Goal: Information Seeking & Learning: Check status

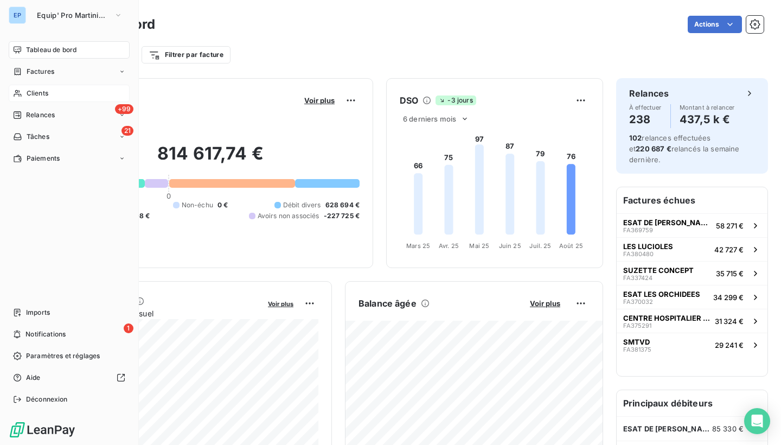
click at [25, 96] on div "Clients" at bounding box center [69, 93] width 121 height 17
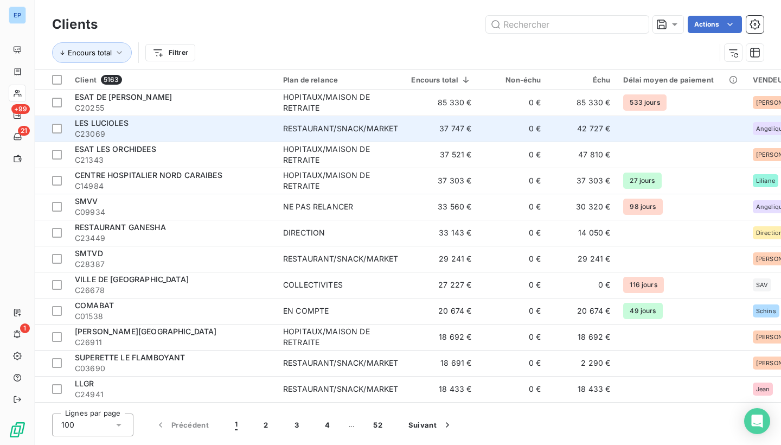
click at [132, 130] on span "C23069" at bounding box center [172, 133] width 195 height 11
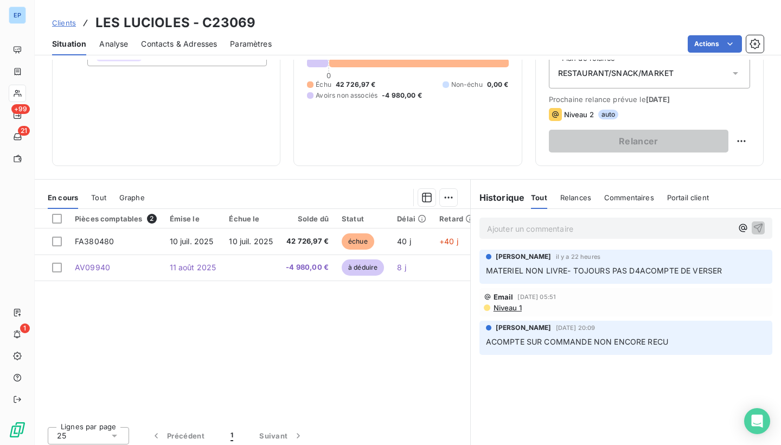
scroll to position [123, 0]
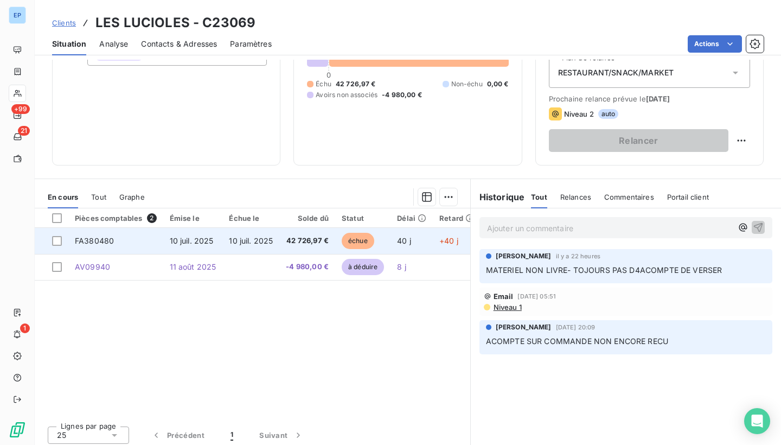
click at [97, 245] on td "FA380480" at bounding box center [115, 241] width 95 height 26
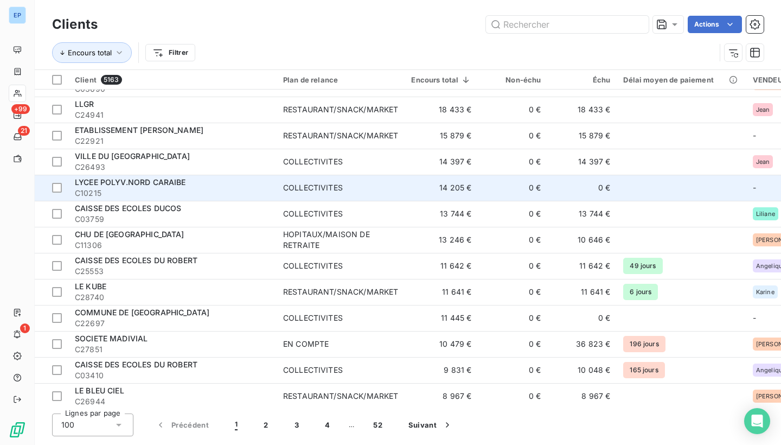
scroll to position [279, 0]
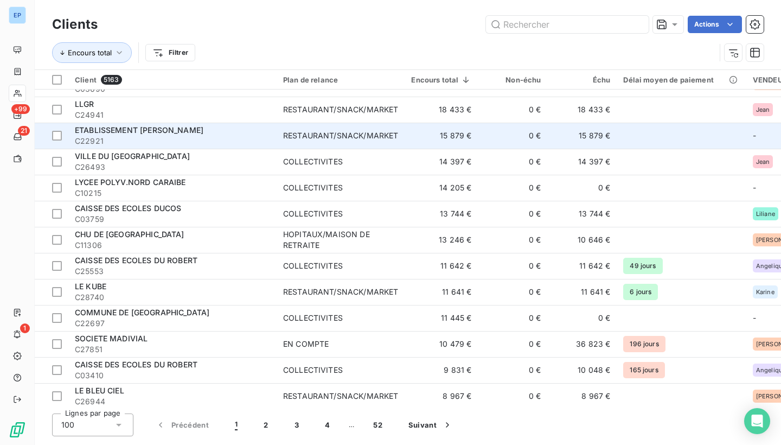
click at [163, 138] on span "C22921" at bounding box center [172, 141] width 195 height 11
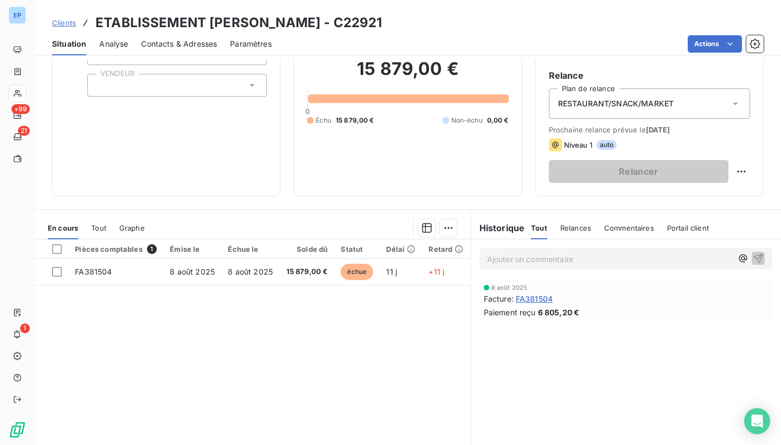
scroll to position [93, 0]
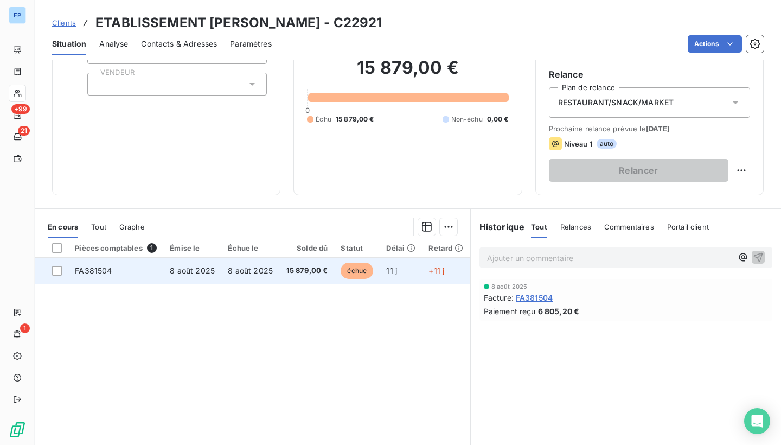
click at [105, 272] on span "FA381504" at bounding box center [93, 270] width 37 height 9
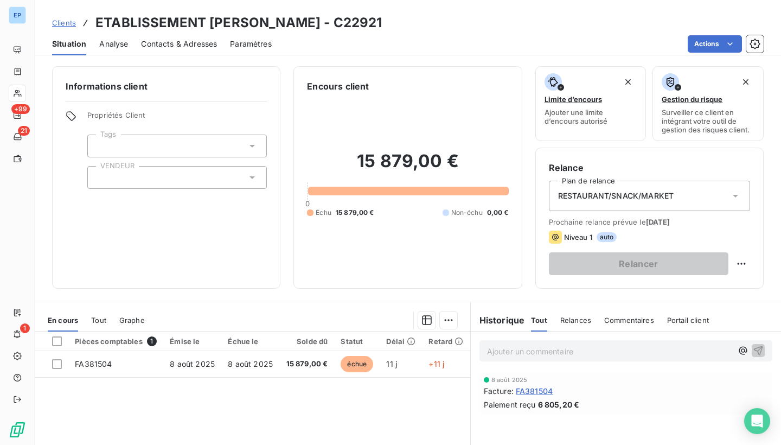
click at [152, 143] on div at bounding box center [176, 145] width 179 height 23
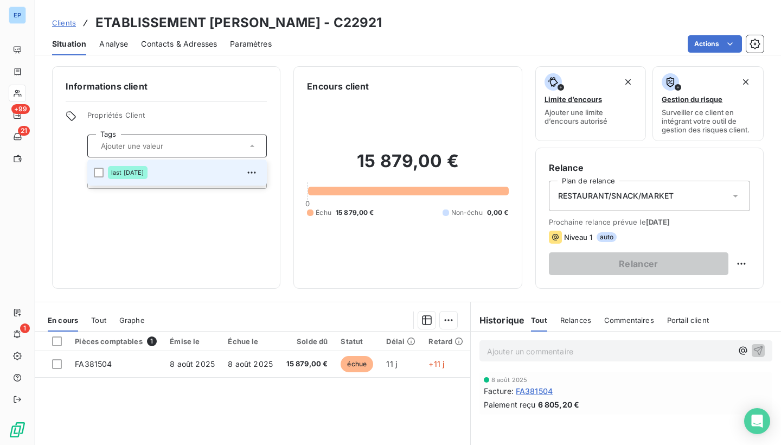
click at [174, 120] on span "Propriétés Client" at bounding box center [176, 118] width 179 height 15
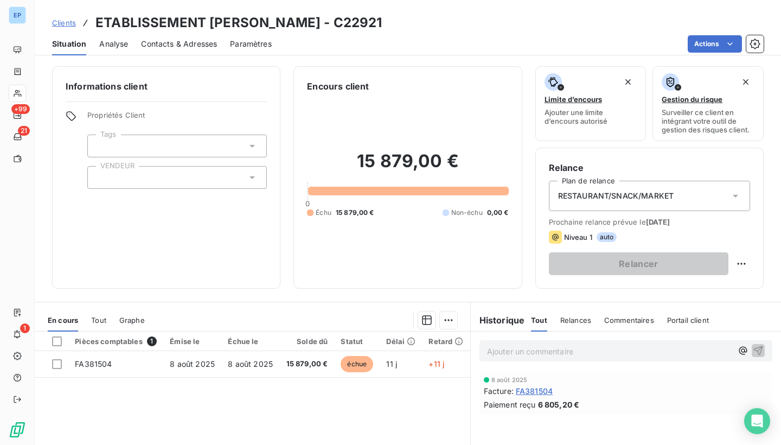
click at [145, 168] on div at bounding box center [176, 177] width 179 height 23
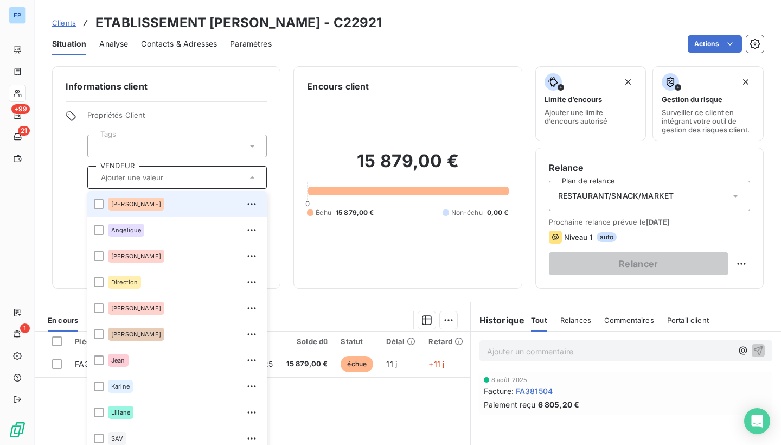
click at [139, 204] on div "Albert" at bounding box center [184, 203] width 152 height 17
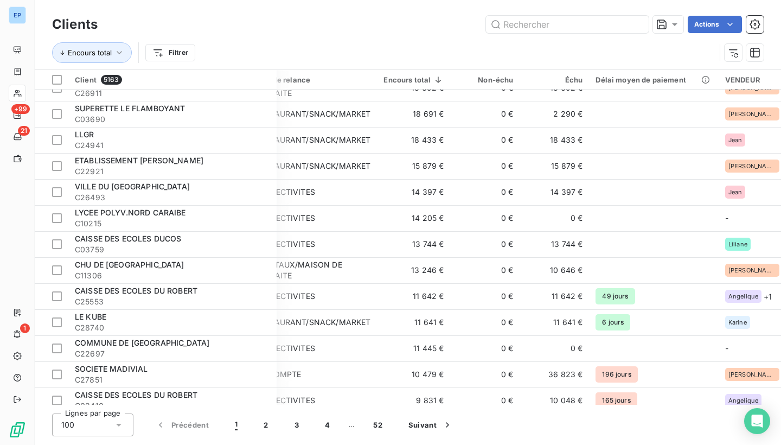
scroll to position [249, 27]
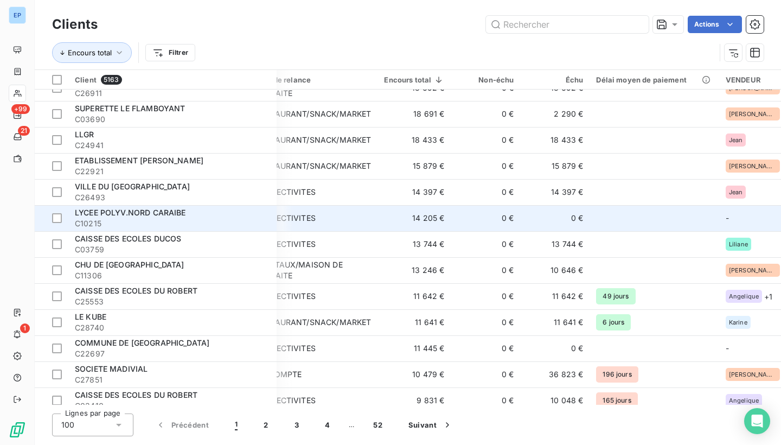
click at [197, 218] on span "C10215" at bounding box center [172, 223] width 195 height 11
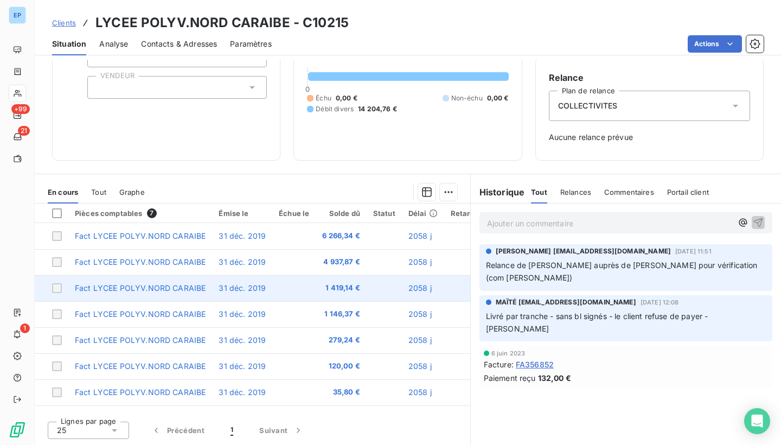
scroll to position [90, 0]
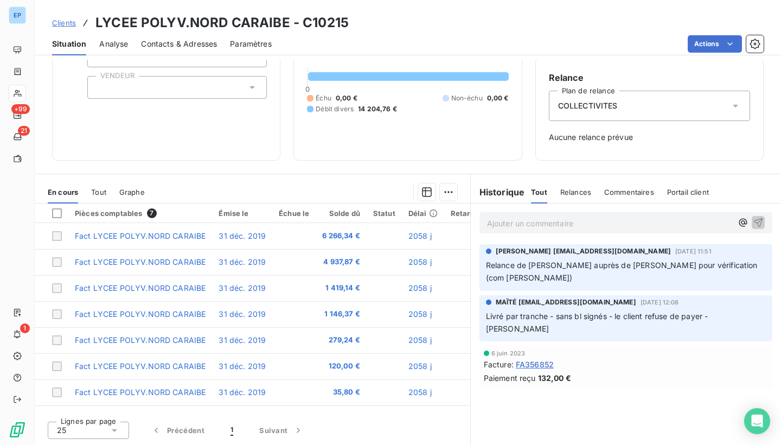
click at [536, 358] on span "FA356852" at bounding box center [535, 363] width 38 height 11
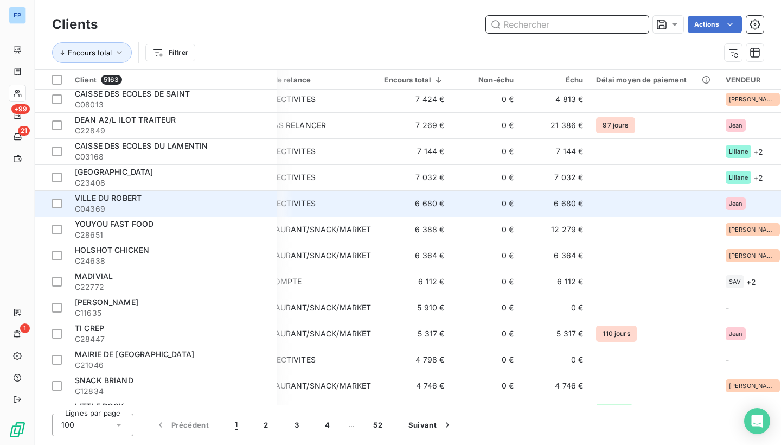
scroll to position [823, 27]
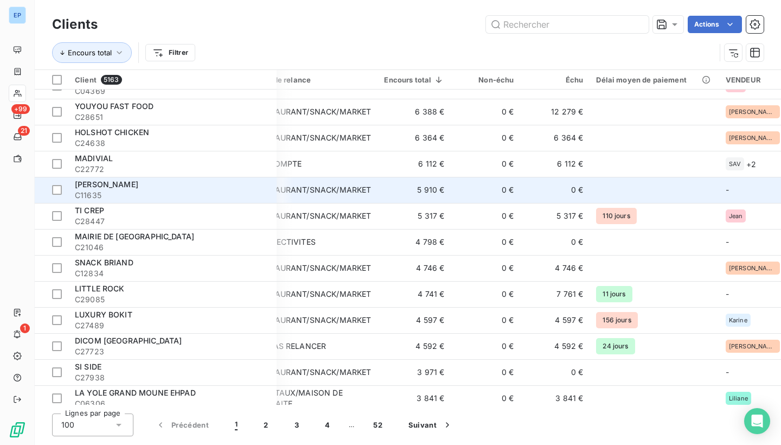
click at [158, 190] on span "C11635" at bounding box center [172, 195] width 195 height 11
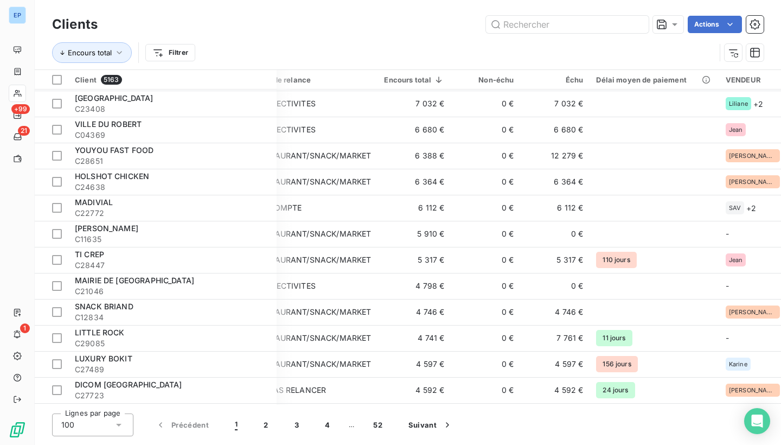
scroll to position [790, 27]
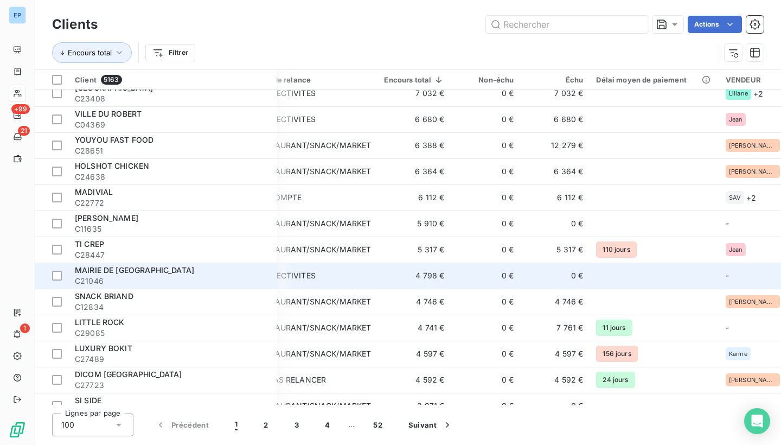
click at [196, 274] on div "MAIRIE DE FORT DE FRANCE" at bounding box center [172, 270] width 195 height 11
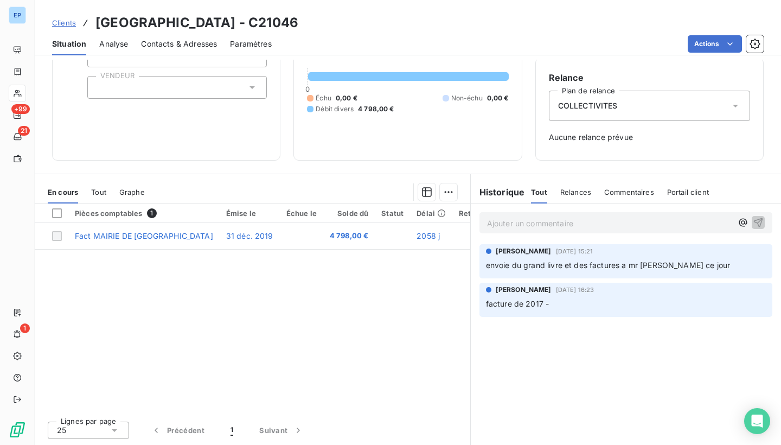
scroll to position [90, 0]
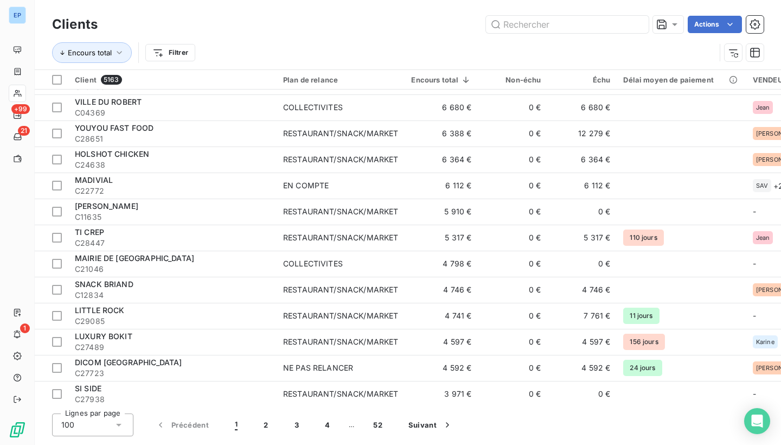
scroll to position [809, 0]
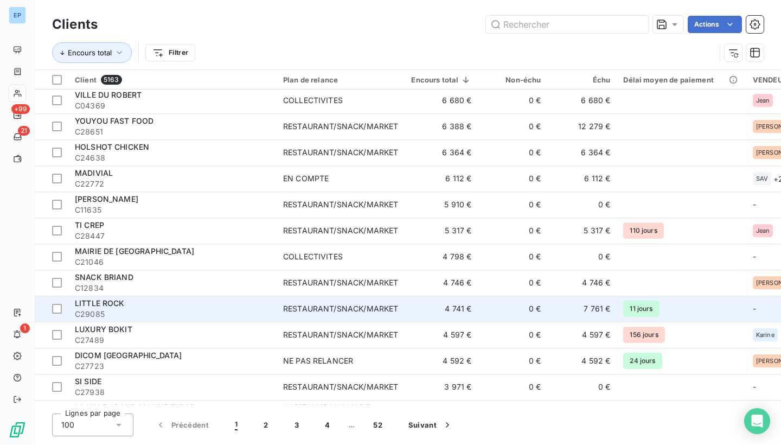
click at [287, 308] on div "RESTAURANT/SNACK/MARKET" at bounding box center [340, 308] width 115 height 11
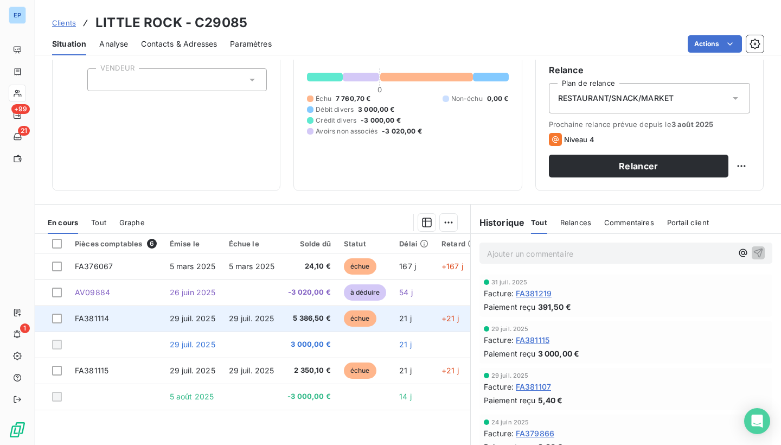
scroll to position [99, 0]
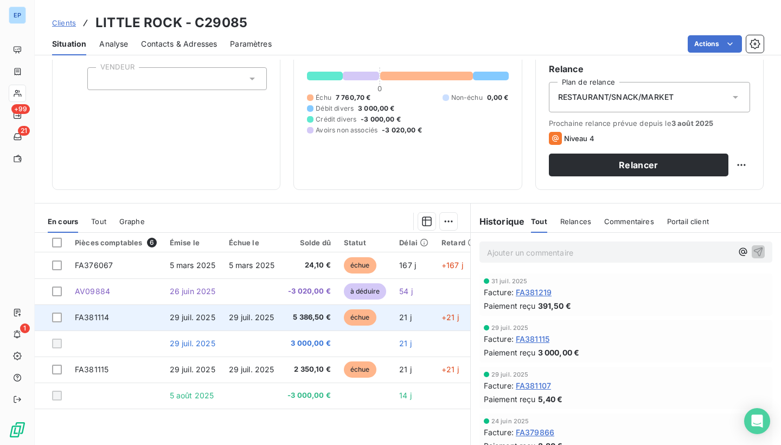
click at [99, 317] on span "FA381114" at bounding box center [92, 316] width 34 height 9
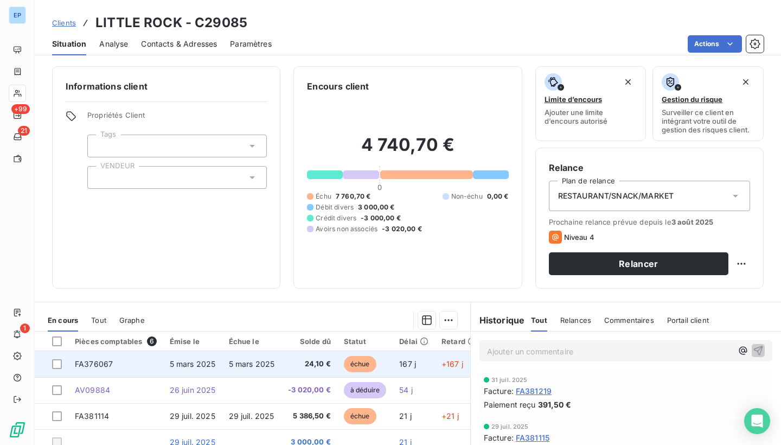
click at [85, 361] on span "FA376067" at bounding box center [94, 363] width 38 height 9
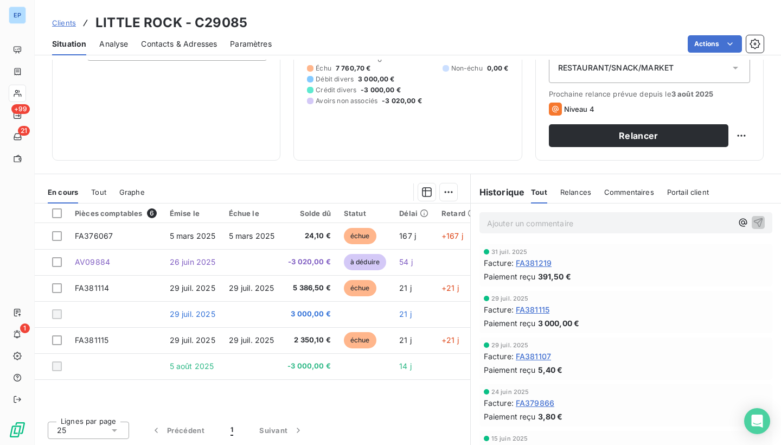
scroll to position [128, 0]
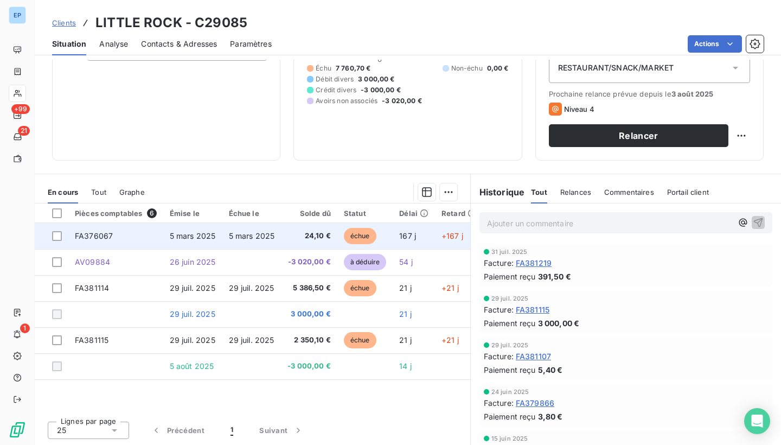
click at [98, 237] on span "FA376067" at bounding box center [94, 235] width 38 height 9
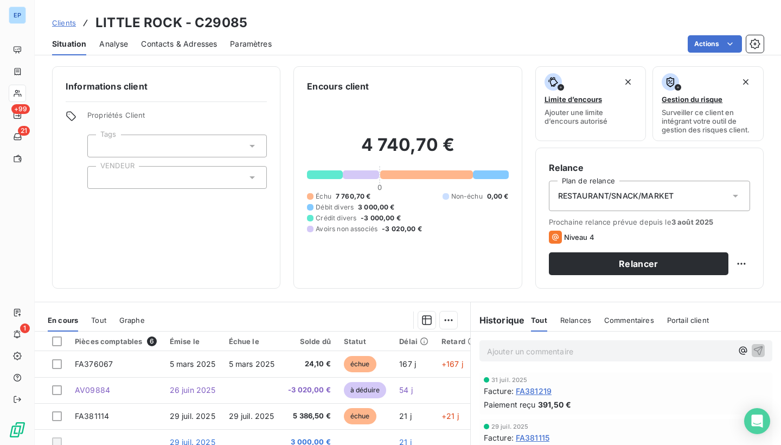
click at [171, 174] on div at bounding box center [176, 177] width 179 height 23
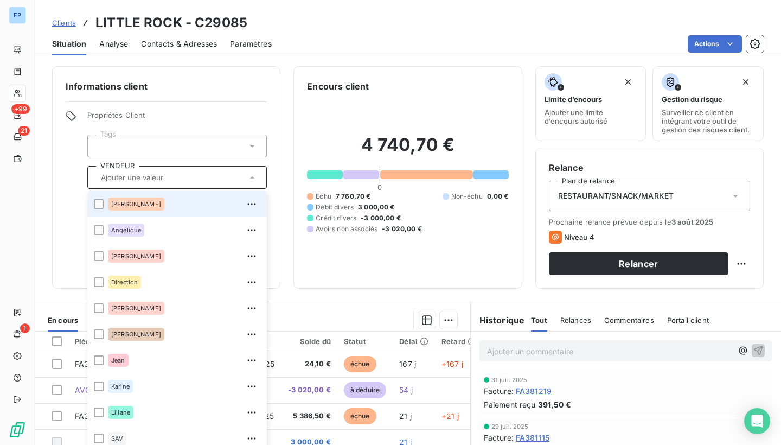
click at [144, 202] on div "Albert" at bounding box center [184, 203] width 152 height 17
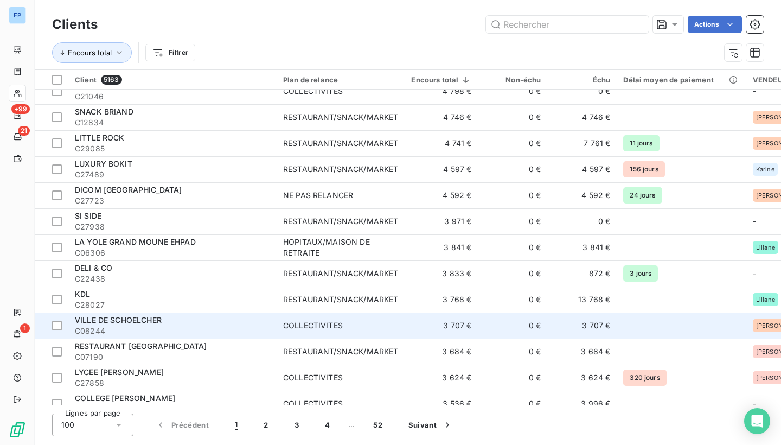
scroll to position [975, 0]
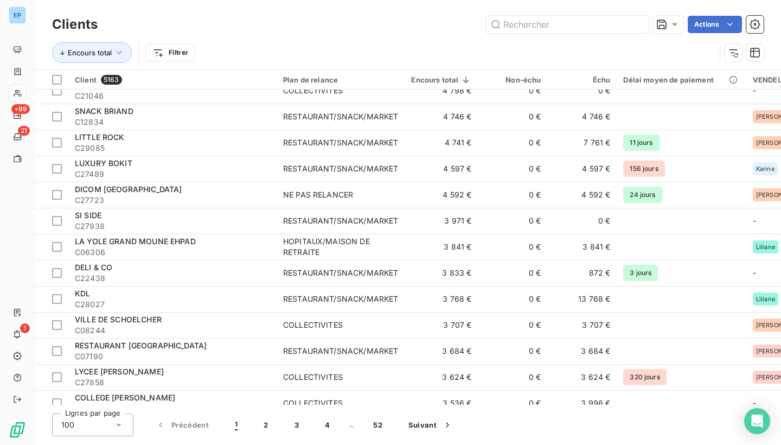
click at [119, 424] on icon at bounding box center [118, 424] width 5 height 3
click at [78, 372] on li "50" at bounding box center [92, 382] width 81 height 20
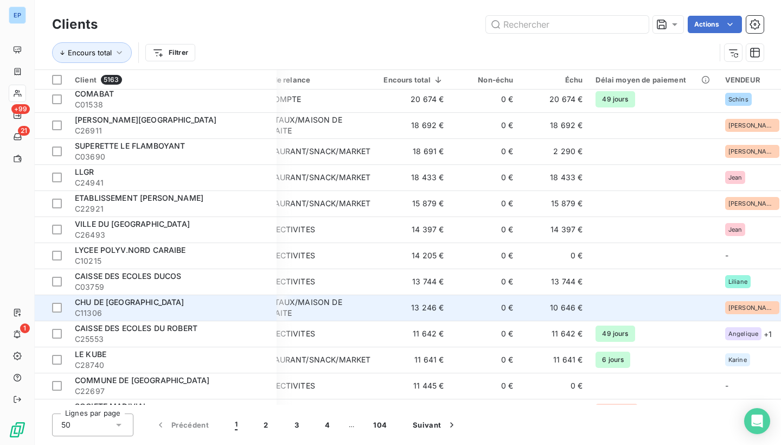
scroll to position [211, 27]
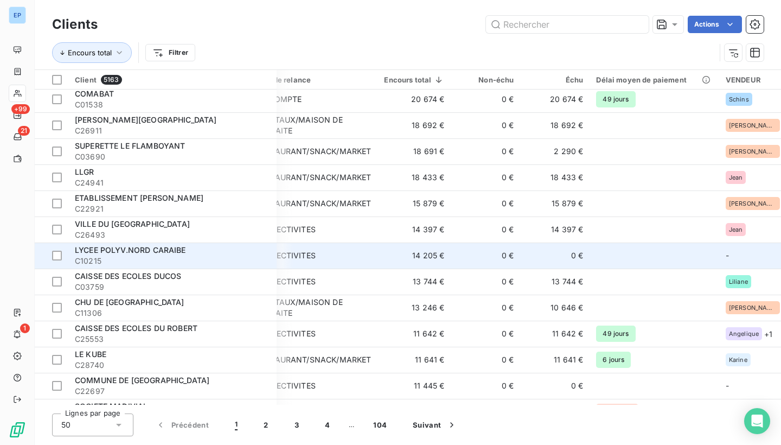
click at [190, 250] on div "LYCEE POLYV.NORD CARAIBE" at bounding box center [172, 249] width 195 height 11
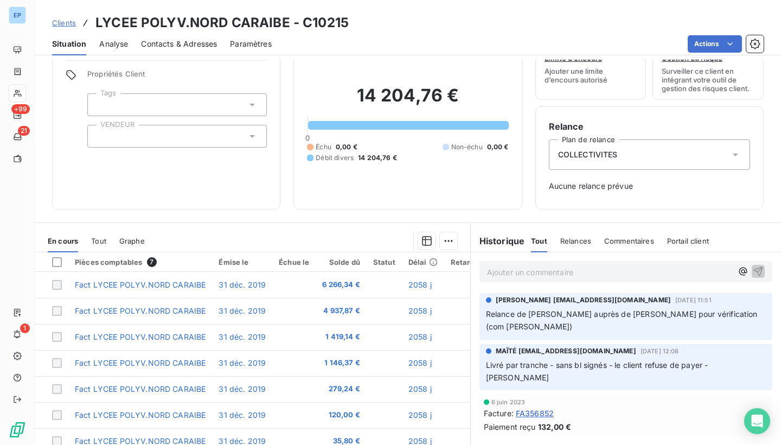
scroll to position [34, 0]
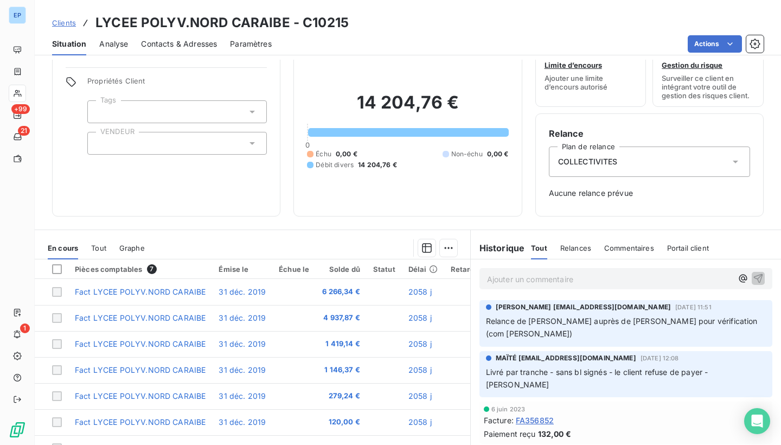
click at [251, 133] on div at bounding box center [176, 143] width 179 height 23
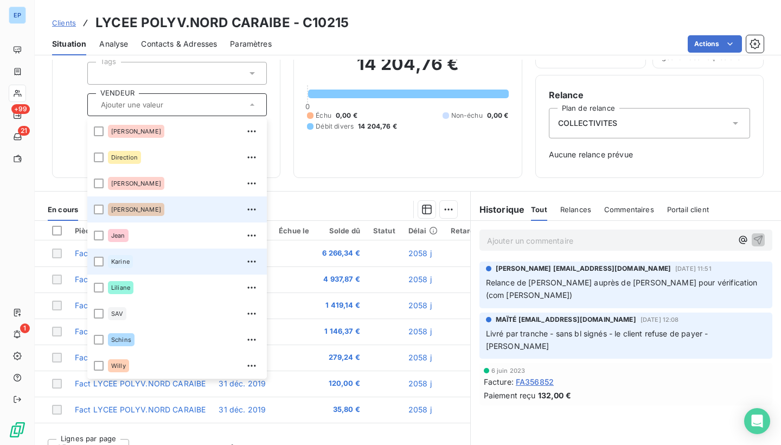
scroll to position [85, 0]
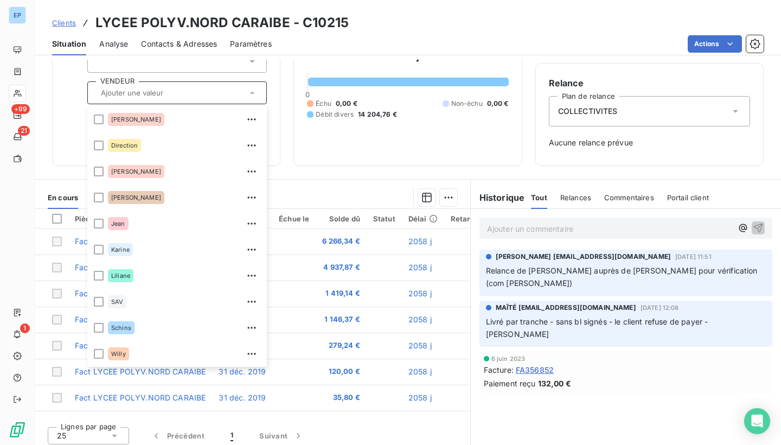
click at [330, 174] on div "Informations client Propriétés Client Tags VENDEUR Albert Angelique Aurélie Dir…" at bounding box center [408, 252] width 746 height 385
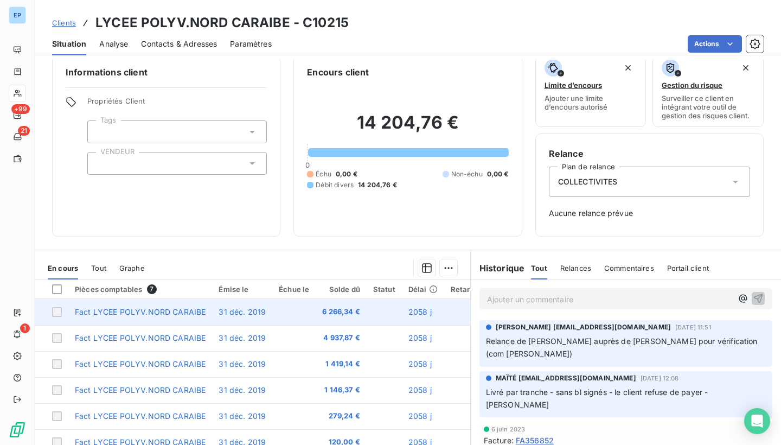
scroll to position [3, 0]
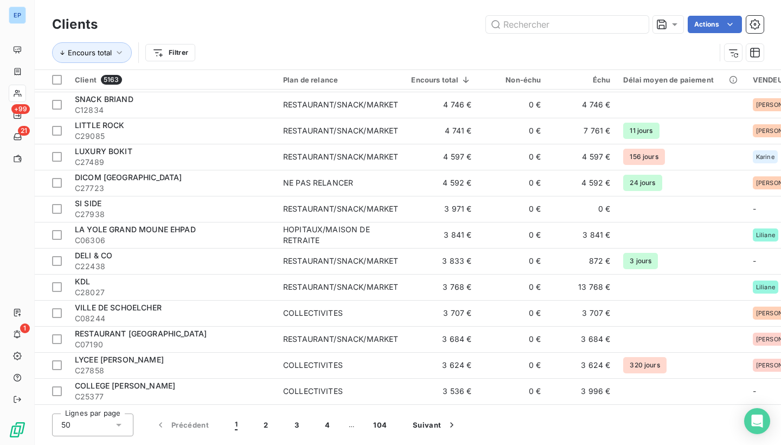
scroll to position [990, 0]
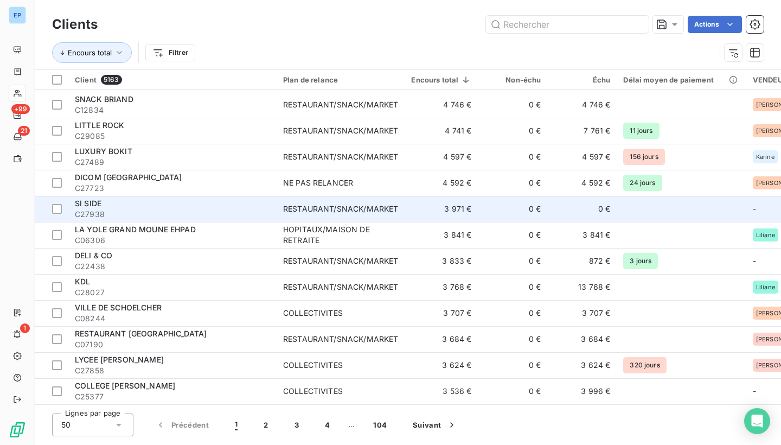
click at [106, 203] on div "SI SIDE" at bounding box center [172, 203] width 195 height 11
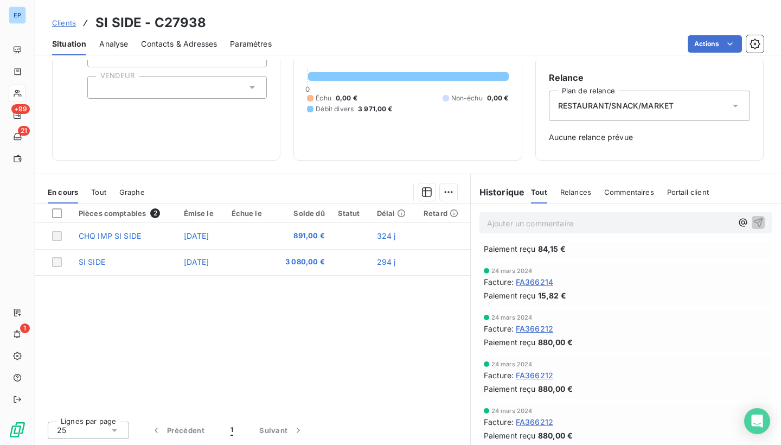
scroll to position [169, 0]
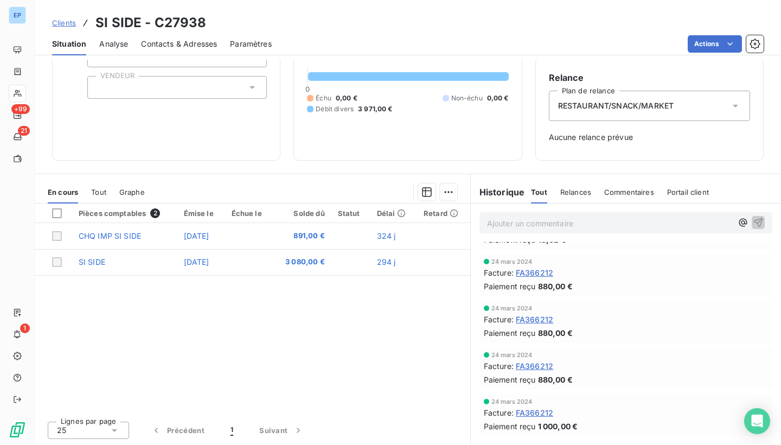
click at [539, 320] on span "FA366212" at bounding box center [534, 318] width 37 height 11
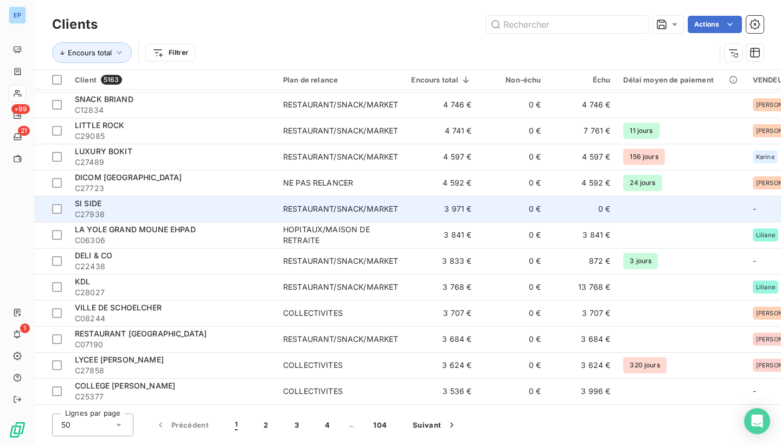
click at [169, 204] on div "SI SIDE" at bounding box center [172, 203] width 195 height 11
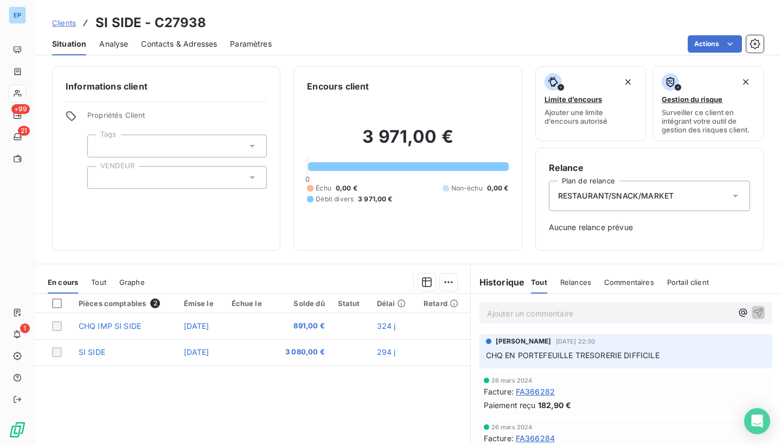
click at [167, 172] on div at bounding box center [176, 177] width 179 height 23
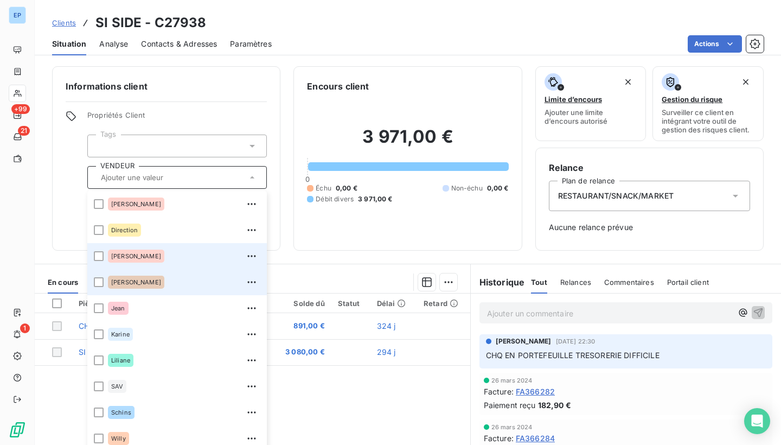
scroll to position [52, 0]
click at [150, 262] on div "Evelyne" at bounding box center [184, 255] width 152 height 17
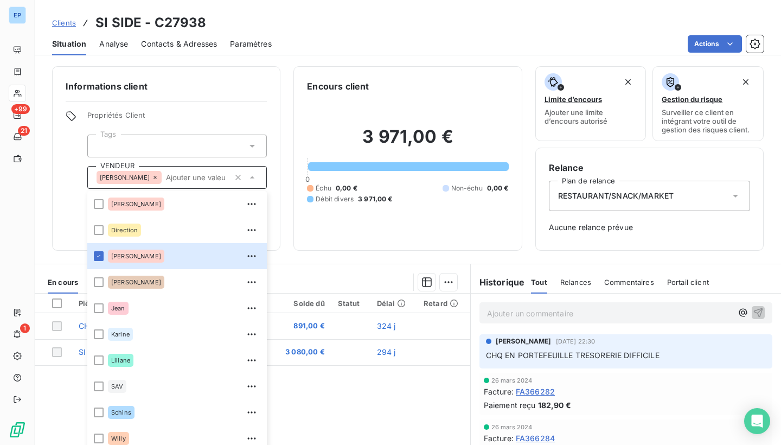
click at [240, 76] on div "Informations client Propriétés Client Tags VENDEUR Evelyne Albert Angelique Aur…" at bounding box center [166, 158] width 228 height 184
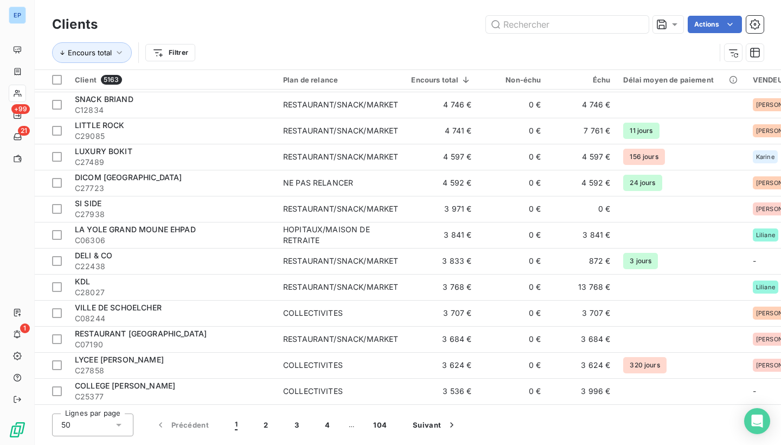
scroll to position [990, 0]
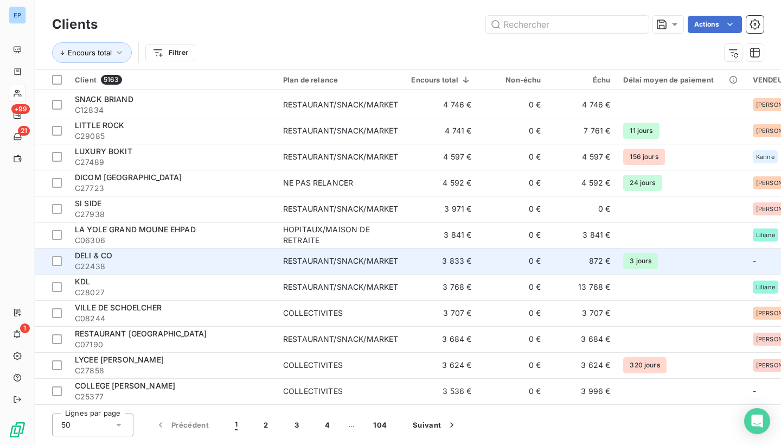
click at [373, 261] on div "RESTAURANT/SNACK/MARKET" at bounding box center [340, 260] width 115 height 11
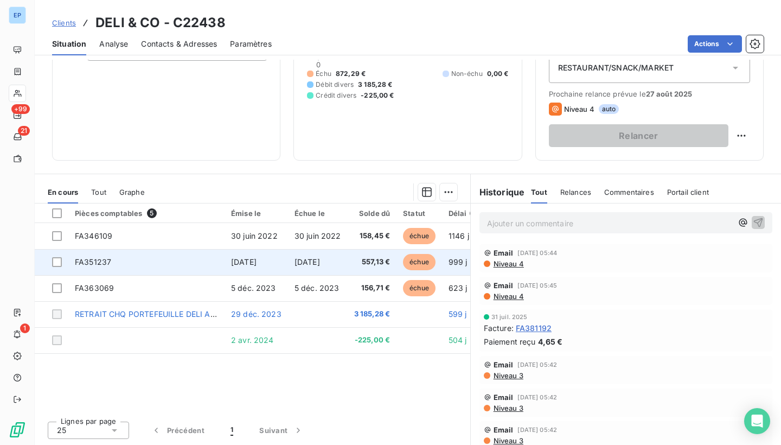
scroll to position [128, 0]
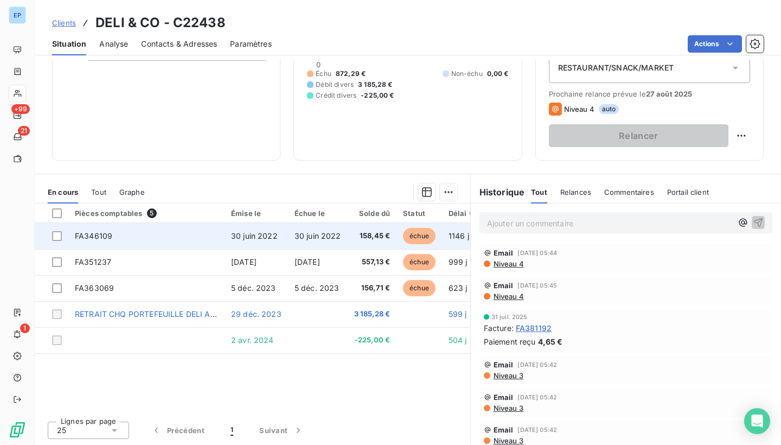
click at [105, 235] on span "FA346109" at bounding box center [93, 235] width 37 height 9
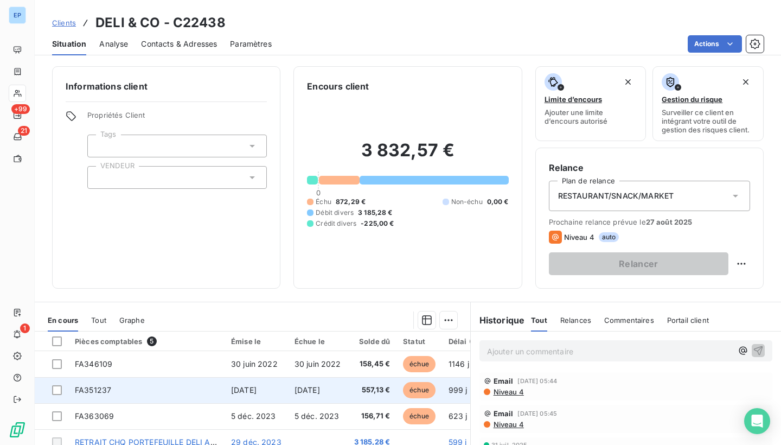
click at [78, 390] on span "FA351237" at bounding box center [93, 389] width 36 height 9
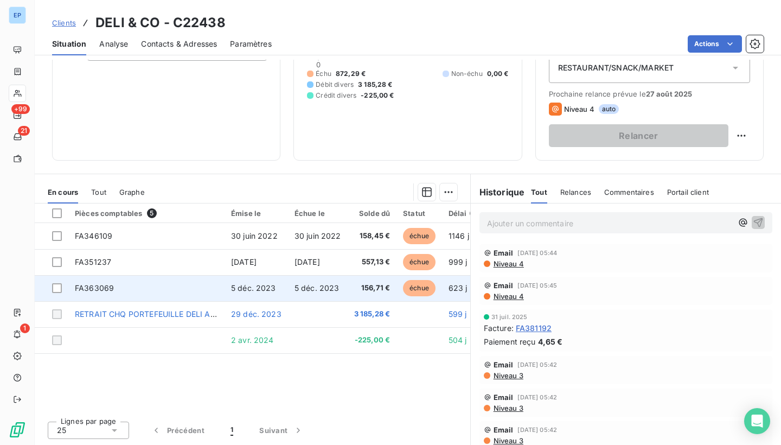
scroll to position [128, 0]
click at [79, 285] on span "FA363069" at bounding box center [94, 287] width 39 height 9
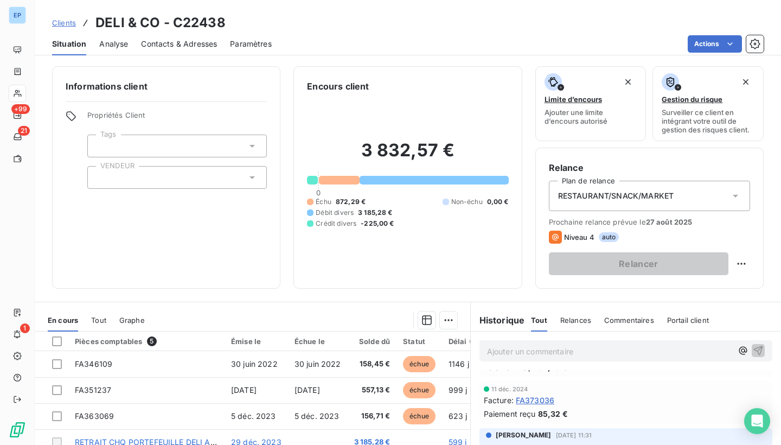
click at [133, 181] on div at bounding box center [176, 177] width 179 height 23
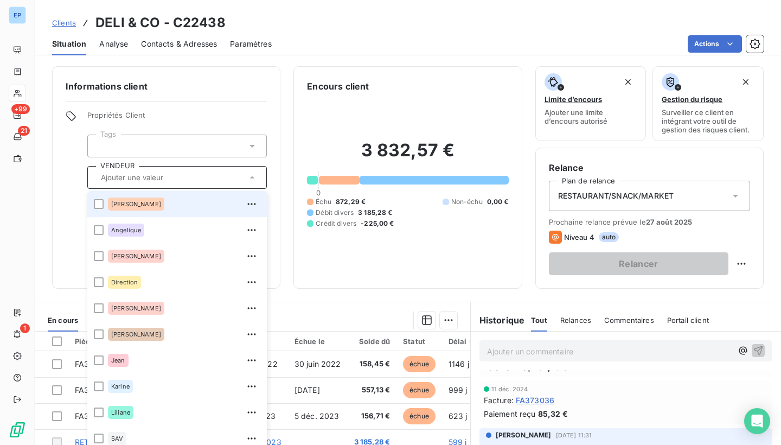
click at [127, 207] on span "Albert" at bounding box center [136, 204] width 50 height 7
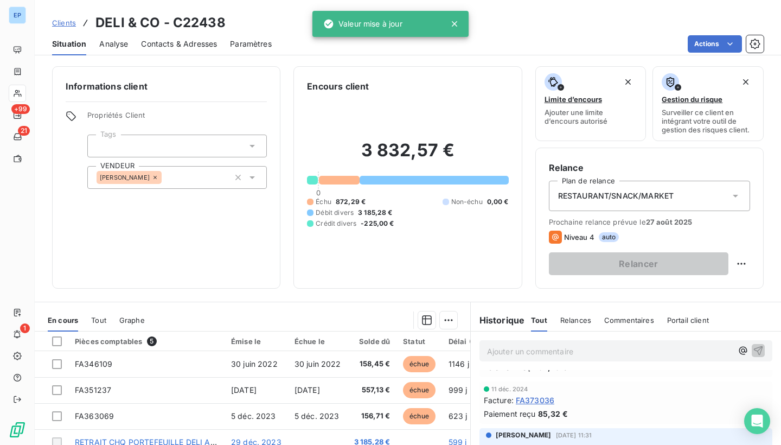
click at [310, 293] on div "Informations client Propriétés Client Tags VENDEUR Albert Encours client 3 832,…" at bounding box center [408, 252] width 746 height 385
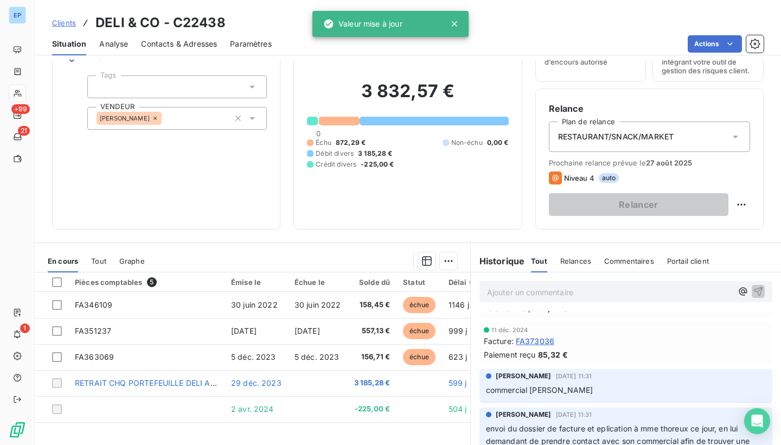
scroll to position [60, 0]
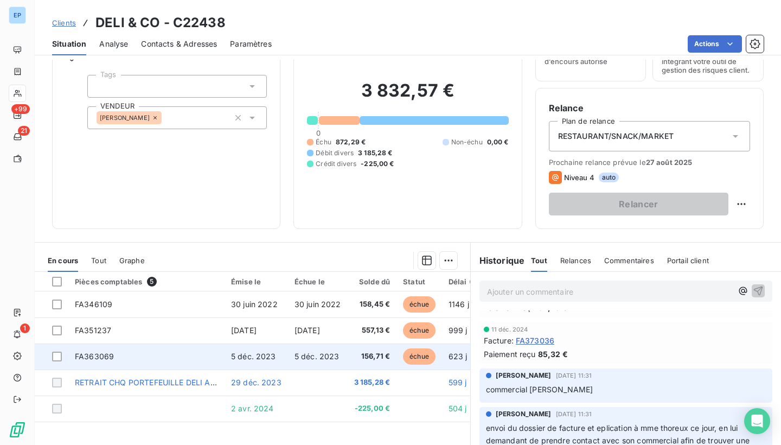
click at [87, 356] on span "FA363069" at bounding box center [94, 355] width 39 height 9
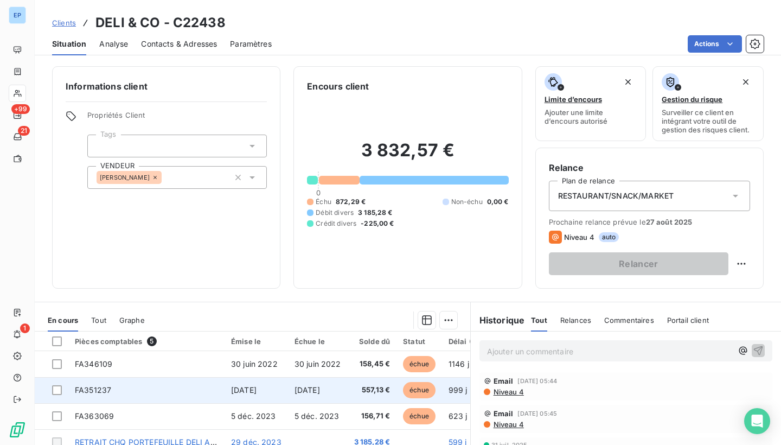
click at [91, 383] on td "FA351237" at bounding box center [146, 390] width 156 height 26
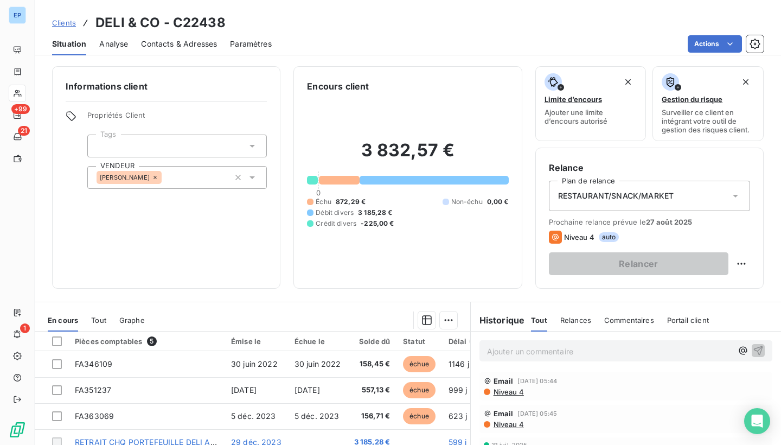
click at [161, 183] on div "Albert" at bounding box center [176, 177] width 179 height 23
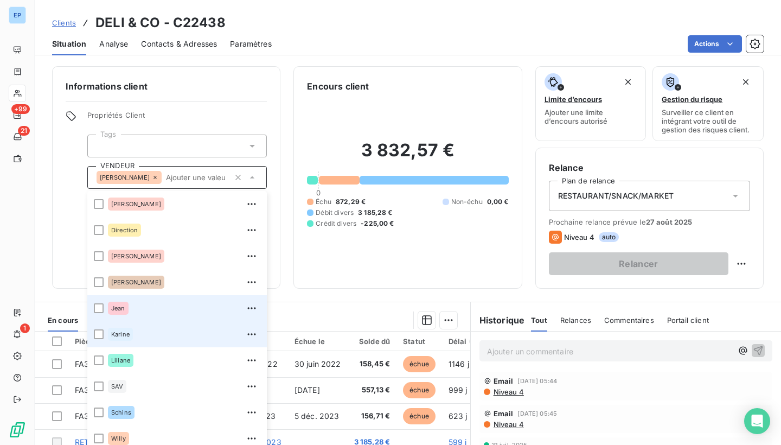
scroll to position [52, 0]
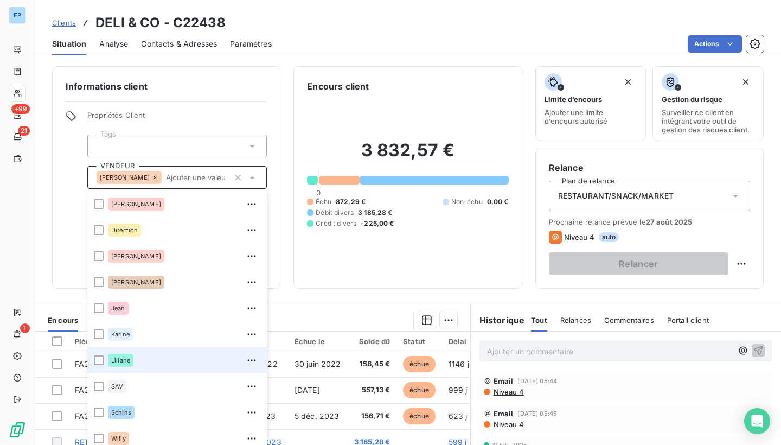
click at [119, 359] on span "Liliane" at bounding box center [120, 360] width 19 height 7
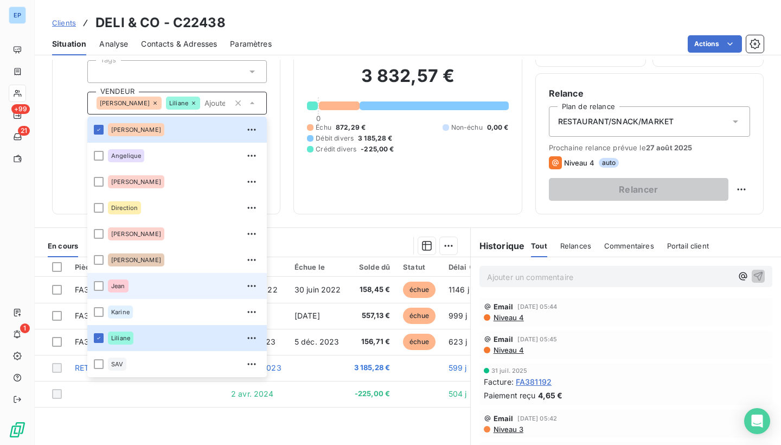
scroll to position [0, 0]
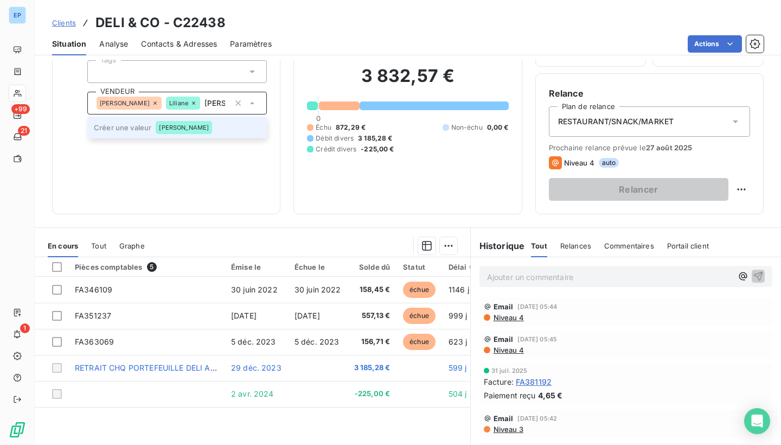
drag, startPoint x: 174, startPoint y: 120, endPoint x: 159, endPoint y: 127, distance: 16.2
click at [159, 127] on span "José" at bounding box center [184, 127] width 50 height 7
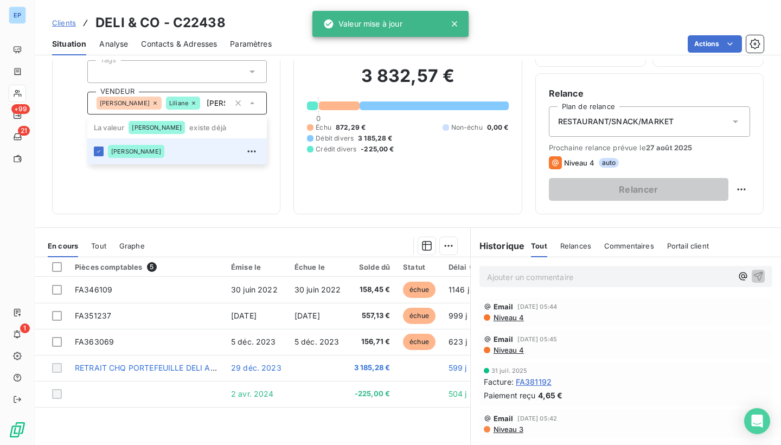
click at [186, 183] on div "Informations client Propriétés Client Tags VENDEUR Albert Liliane José José La …" at bounding box center [166, 103] width 228 height 222
type input "José"
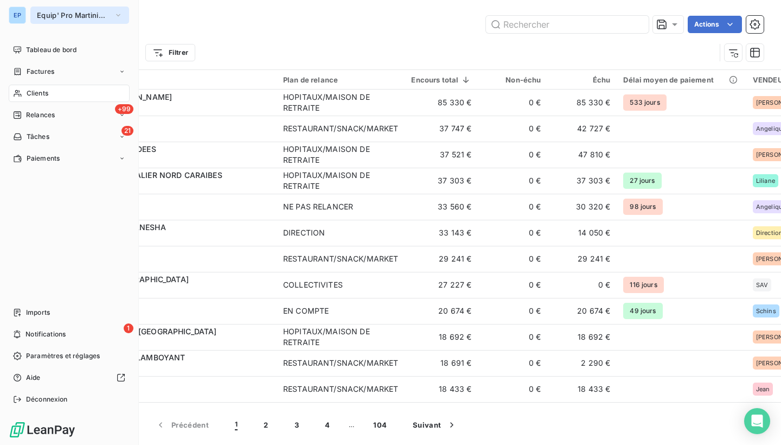
click at [46, 13] on span "Equip' Pro Martinique" at bounding box center [73, 15] width 73 height 9
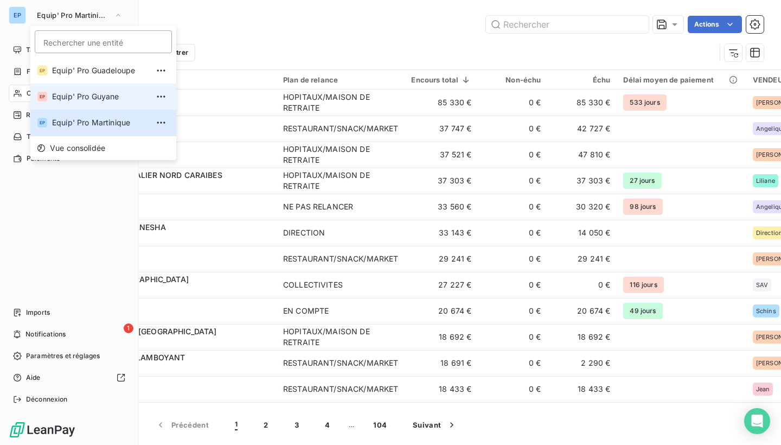
click at [65, 92] on span "Equip' Pro Guyane" at bounding box center [100, 96] width 96 height 11
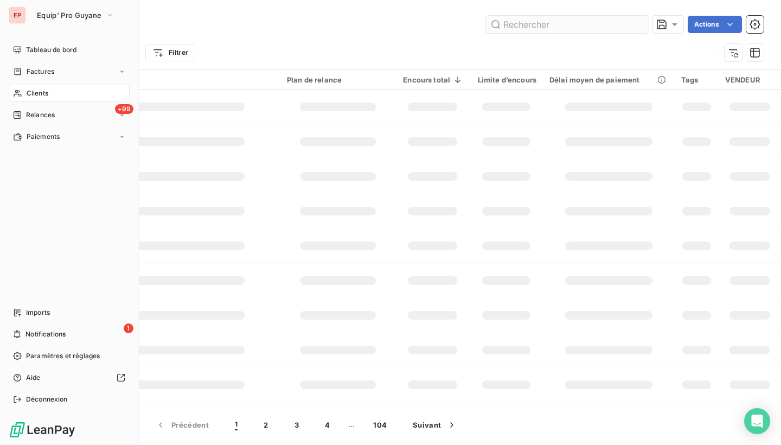
type input "CONSULAT D [GEOGRAPHIC_DATA]"
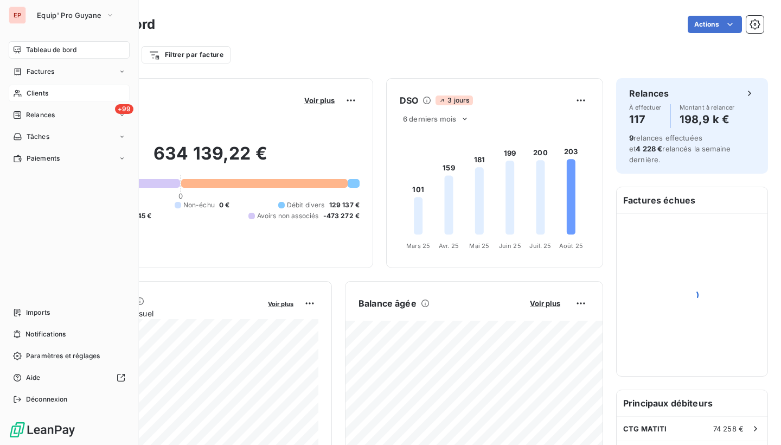
click at [18, 93] on icon at bounding box center [17, 93] width 9 height 9
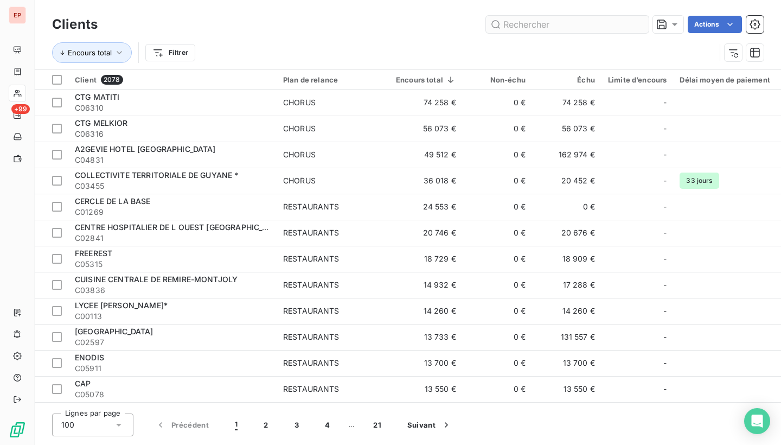
click at [610, 27] on input "text" at bounding box center [567, 24] width 163 height 17
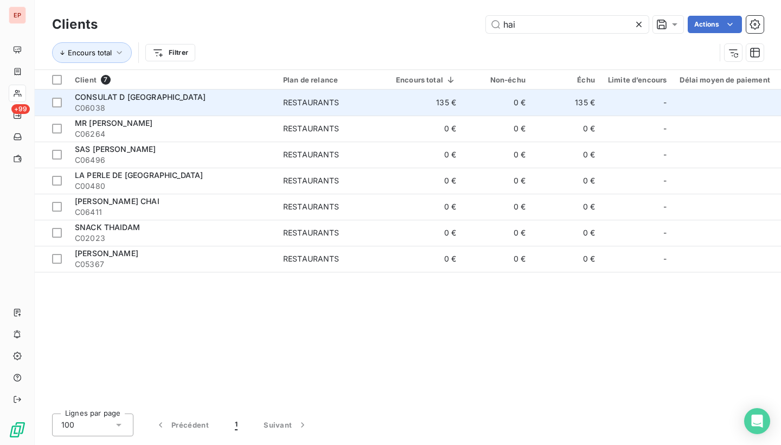
type input "hai"
click at [151, 100] on div "CONSULAT D [GEOGRAPHIC_DATA]" at bounding box center [172, 97] width 195 height 11
click at [198, 92] on div "CONSULAT D [GEOGRAPHIC_DATA]" at bounding box center [172, 97] width 195 height 11
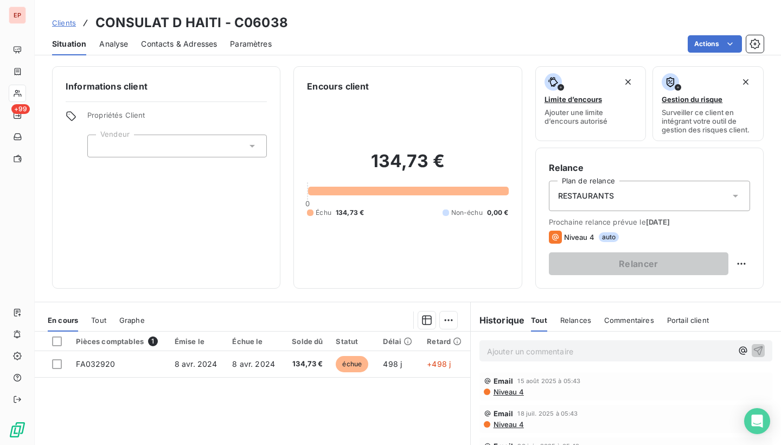
click at [184, 46] on span "Contacts & Adresses" at bounding box center [179, 43] width 76 height 11
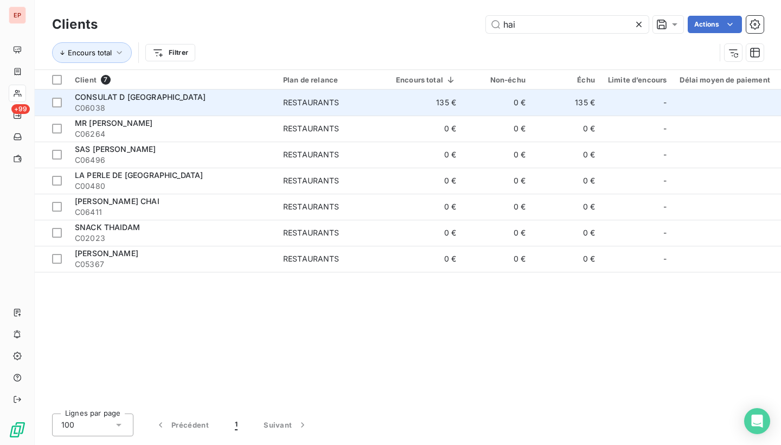
click at [176, 102] on span "C06038" at bounding box center [172, 107] width 195 height 11
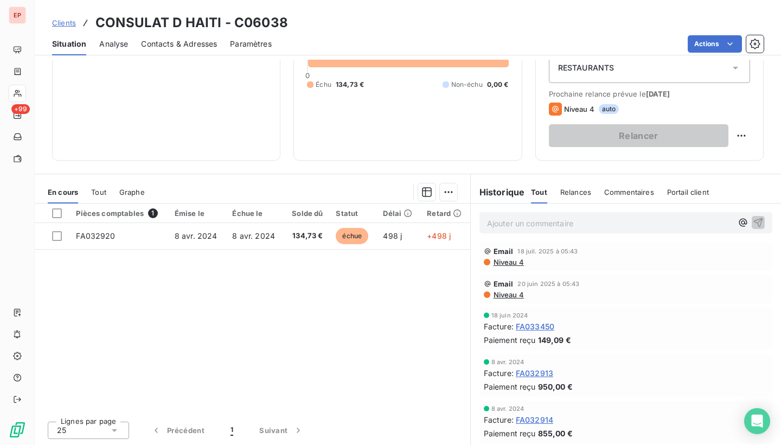
click at [541, 420] on span "FA032914" at bounding box center [534, 419] width 37 height 11
click at [197, 42] on span "Contacts & Adresses" at bounding box center [179, 43] width 76 height 11
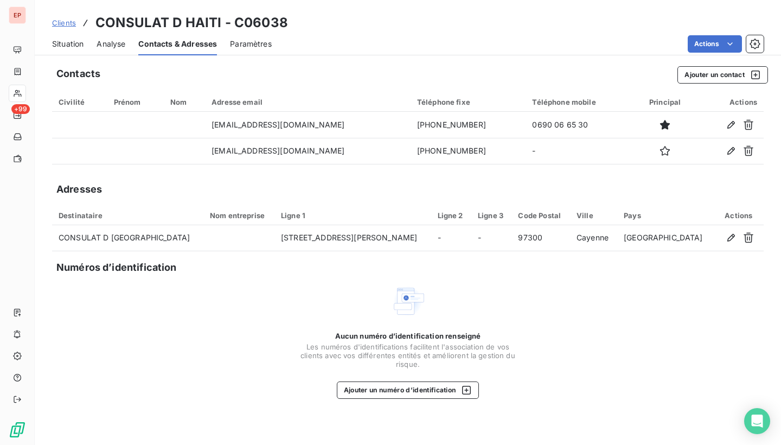
click at [73, 40] on span "Situation" at bounding box center [67, 43] width 31 height 11
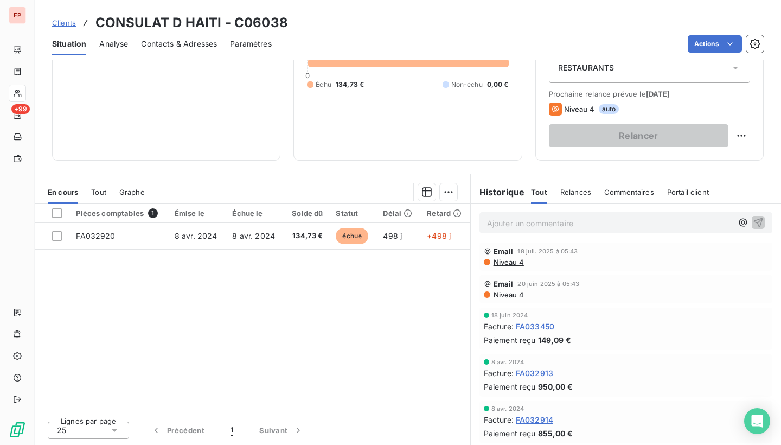
scroll to position [0, 0]
click at [529, 370] on span "FA032913" at bounding box center [534, 372] width 37 height 11
click at [535, 372] on span "FA032913" at bounding box center [534, 372] width 37 height 11
click at [546, 419] on span "FA032914" at bounding box center [534, 419] width 37 height 11
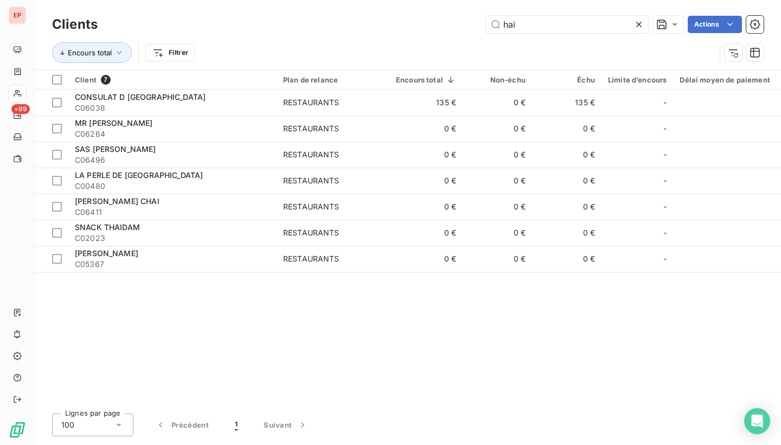
click at [637, 18] on div at bounding box center [640, 24] width 15 height 17
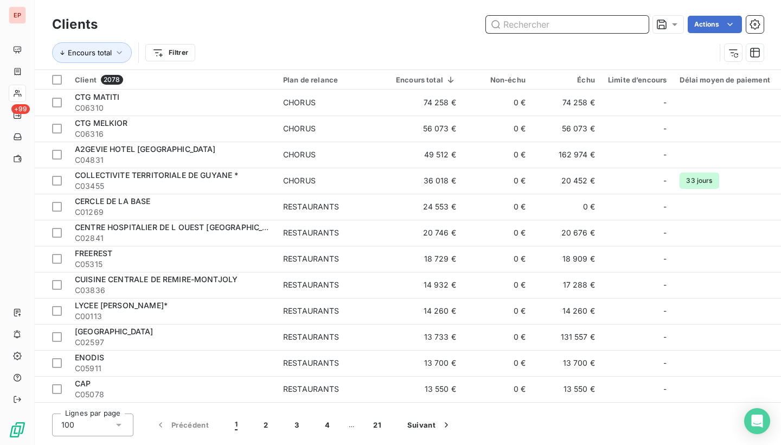
click at [637, 18] on input "text" at bounding box center [567, 24] width 163 height 17
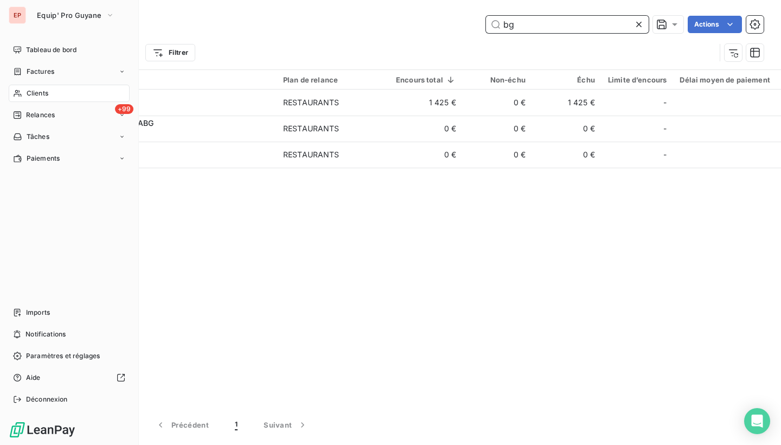
type input "bg"
click at [26, 15] on div "EP Equip' Pro Guyane" at bounding box center [69, 15] width 121 height 17
click at [61, 16] on span "Equip' Pro Guyane" at bounding box center [69, 15] width 65 height 9
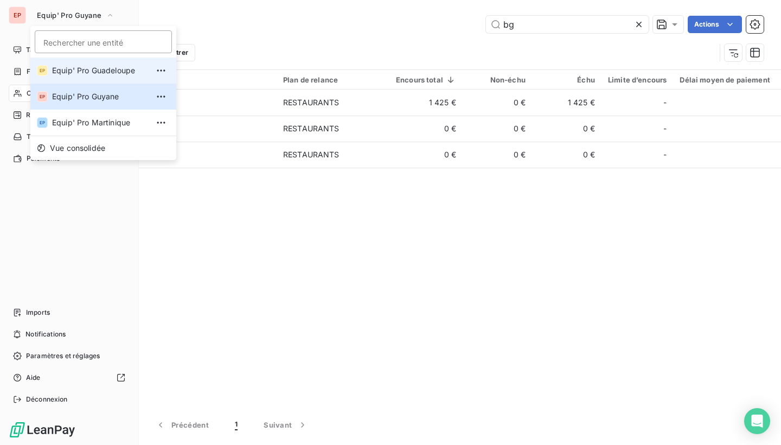
click at [87, 74] on span "Equip' Pro Guadeloupe" at bounding box center [100, 70] width 96 height 11
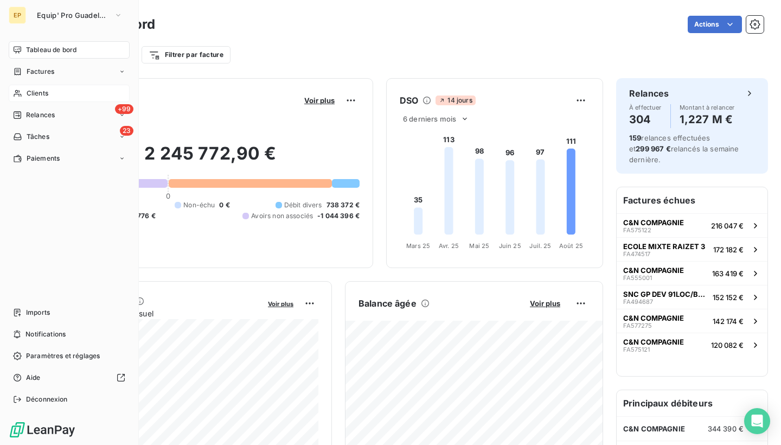
click at [20, 95] on icon at bounding box center [17, 93] width 9 height 9
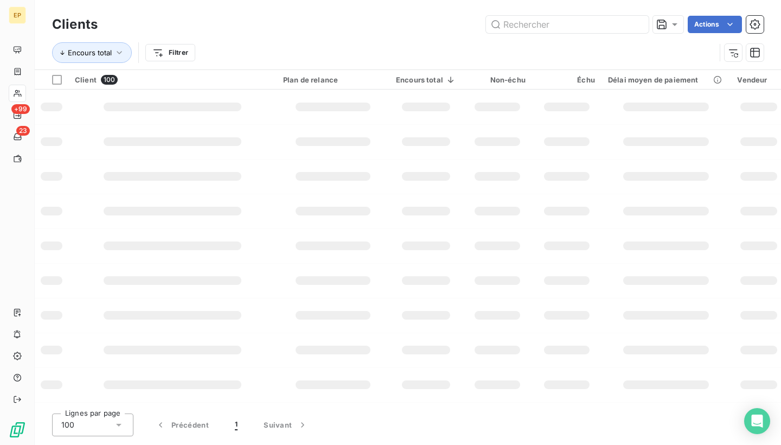
click at [566, 26] on input "text" at bounding box center [567, 24] width 163 height 17
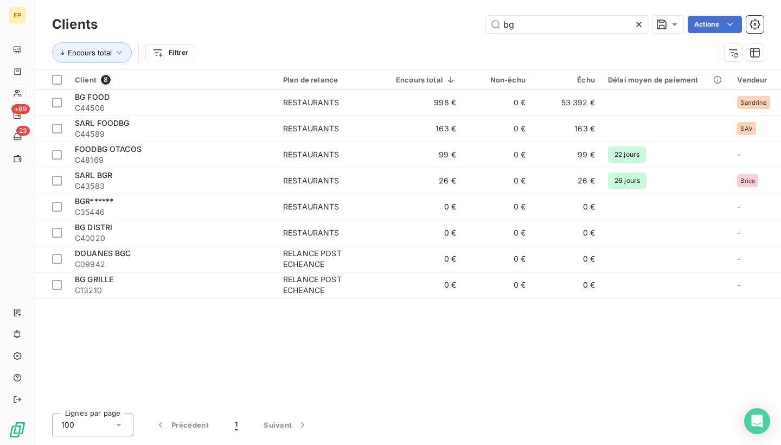
type input "bg"
click at [241, 100] on div "BG FOOD" at bounding box center [172, 97] width 195 height 11
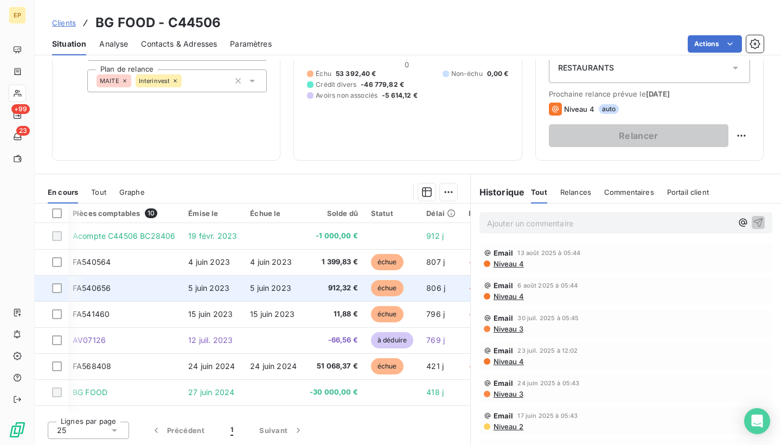
scroll to position [0, 2]
click at [95, 288] on span "FA540656" at bounding box center [92, 287] width 38 height 9
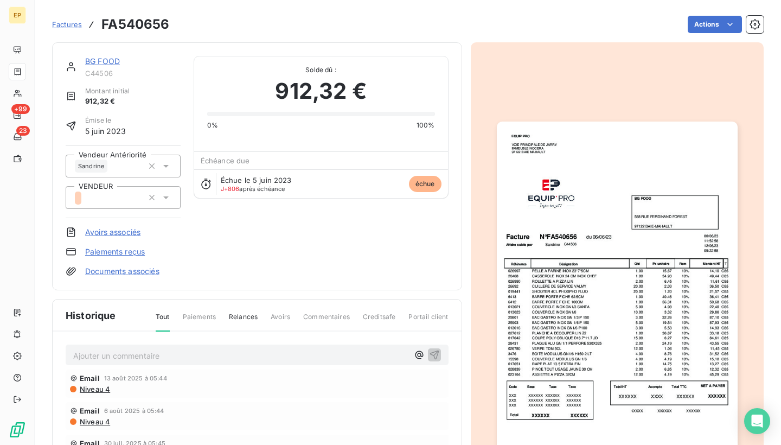
click at [606, 291] on img "button" at bounding box center [617, 291] width 241 height 340
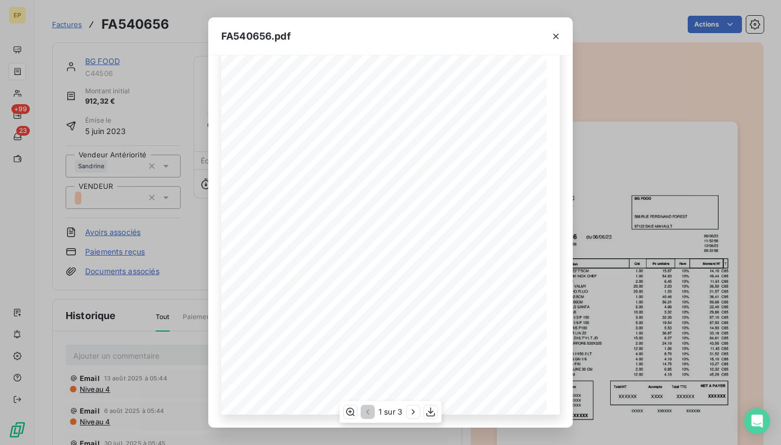
scroll to position [114, 0]
click at [551, 37] on icon "button" at bounding box center [555, 36] width 11 height 11
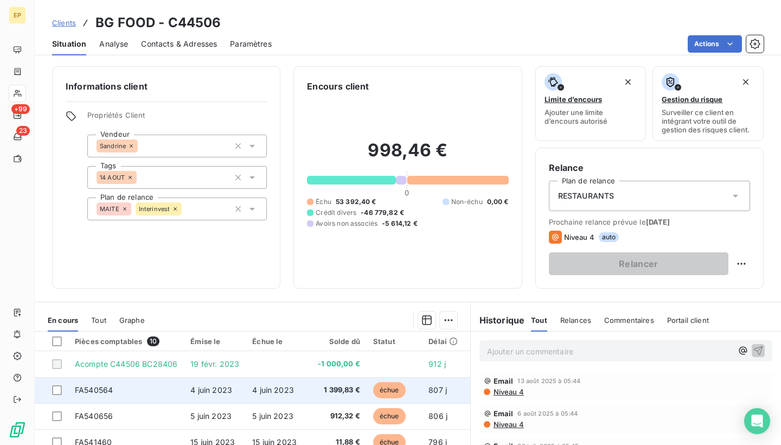
click at [107, 388] on span "FA540564" at bounding box center [94, 389] width 38 height 9
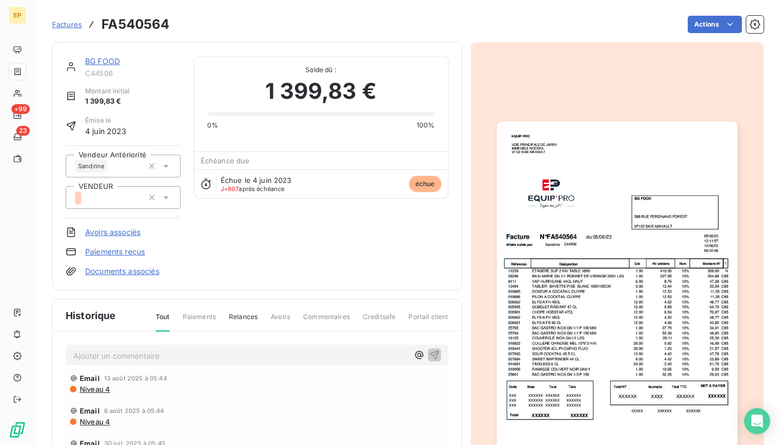
click at [568, 330] on img "button" at bounding box center [617, 291] width 241 height 340
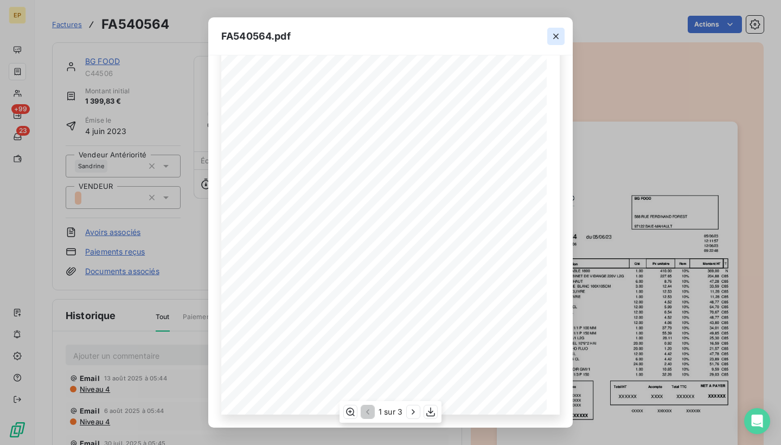
scroll to position [114, 0]
click at [556, 36] on icon "button" at bounding box center [555, 36] width 5 height 5
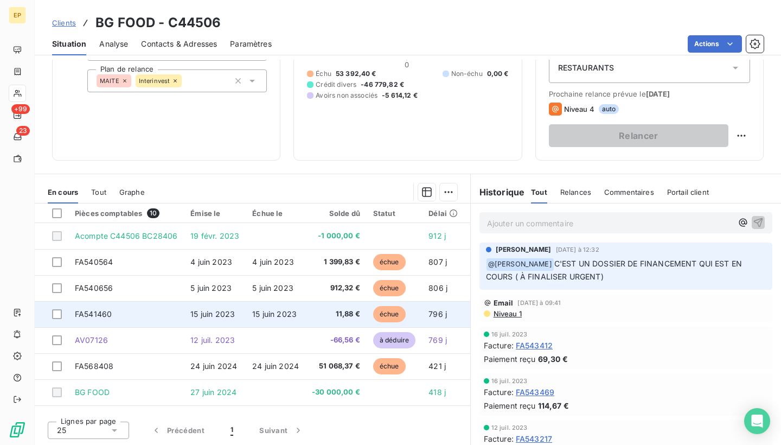
click at [269, 316] on span "15 juin 2023" at bounding box center [274, 313] width 44 height 9
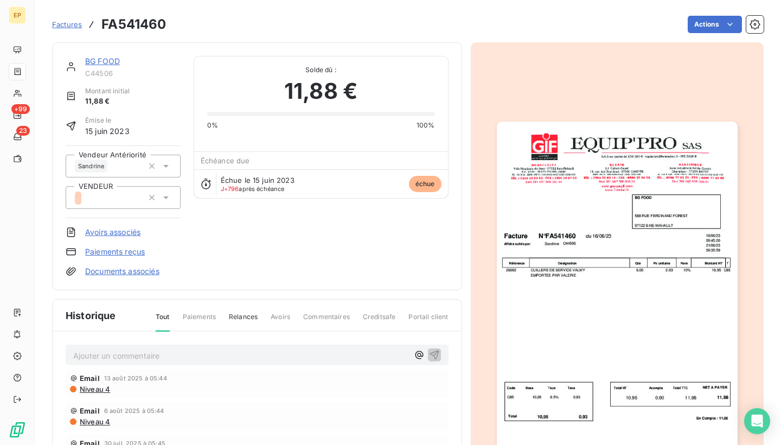
click at [597, 296] on img "button" at bounding box center [617, 291] width 241 height 340
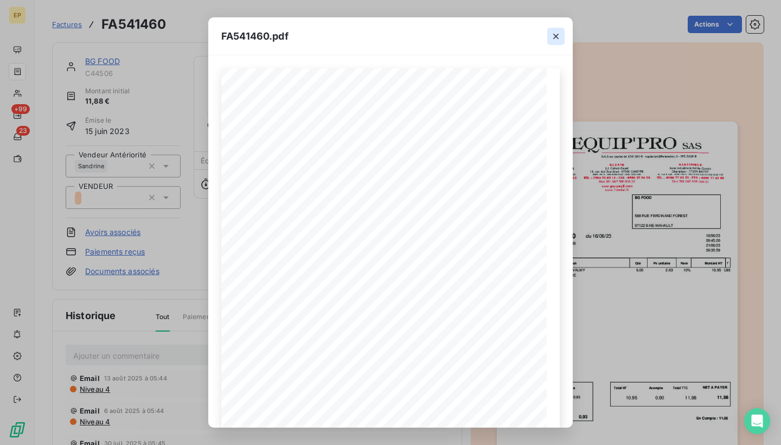
click at [559, 31] on icon "button" at bounding box center [555, 36] width 11 height 11
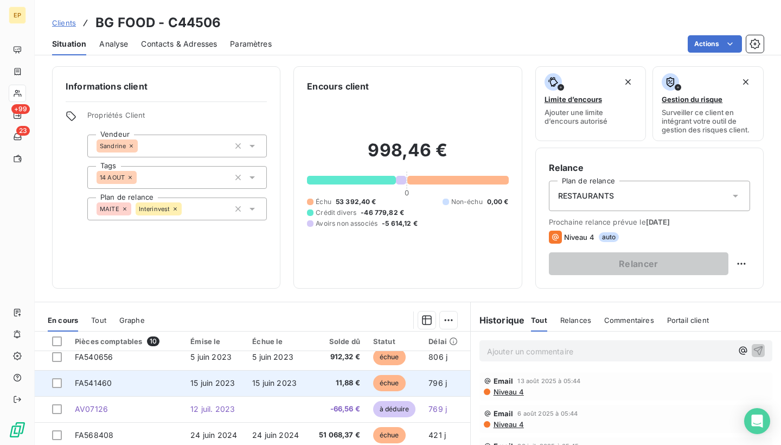
scroll to position [7, 0]
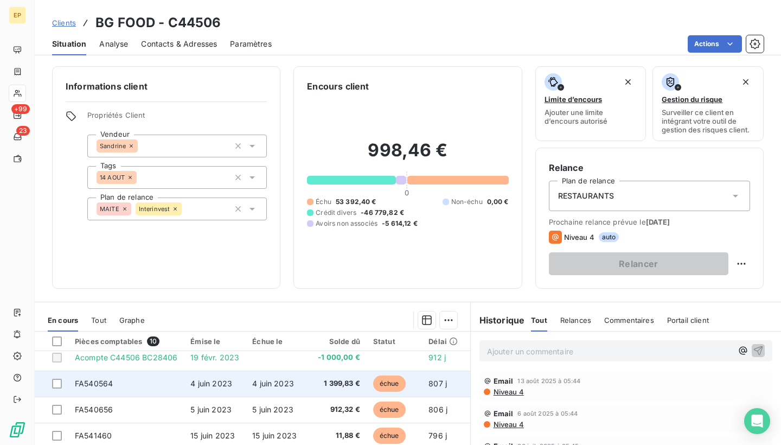
click at [176, 381] on td "FA540564" at bounding box center [125, 383] width 115 height 26
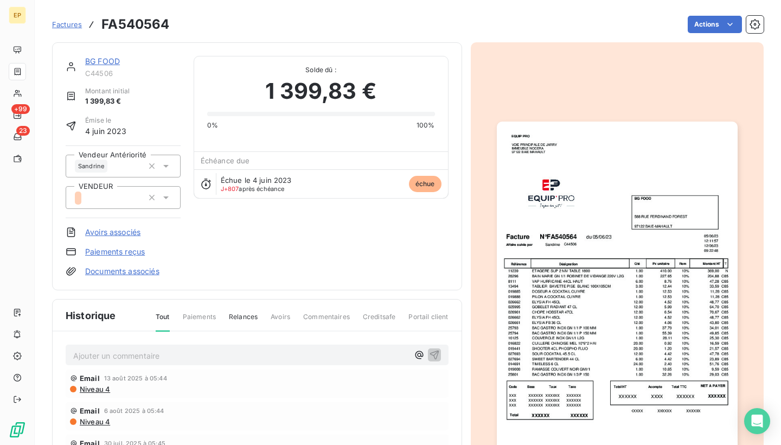
click at [594, 289] on img "button" at bounding box center [617, 291] width 241 height 340
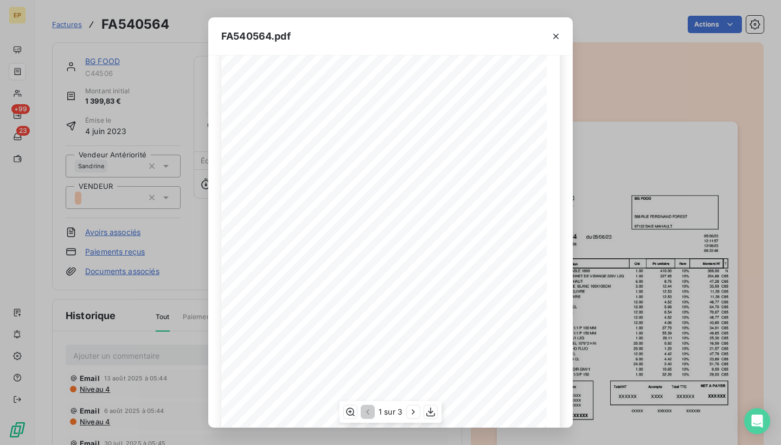
scroll to position [38, 0]
click at [555, 36] on icon "button" at bounding box center [555, 36] width 11 height 11
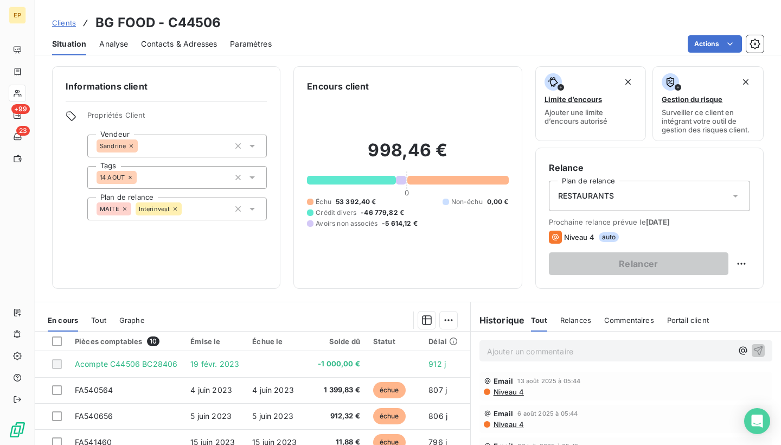
scroll to position [125, 0]
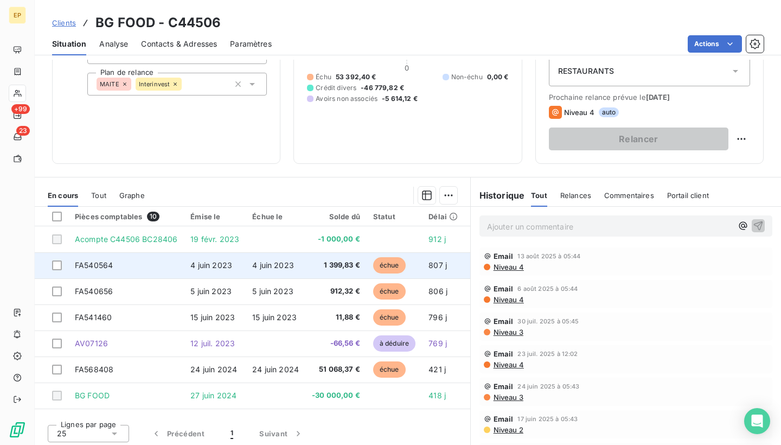
click at [96, 266] on span "FA540564" at bounding box center [94, 264] width 38 height 9
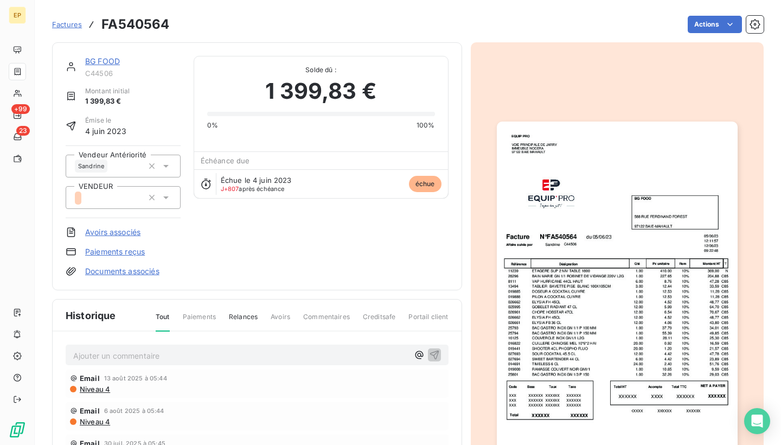
click at [620, 288] on img "button" at bounding box center [617, 291] width 241 height 340
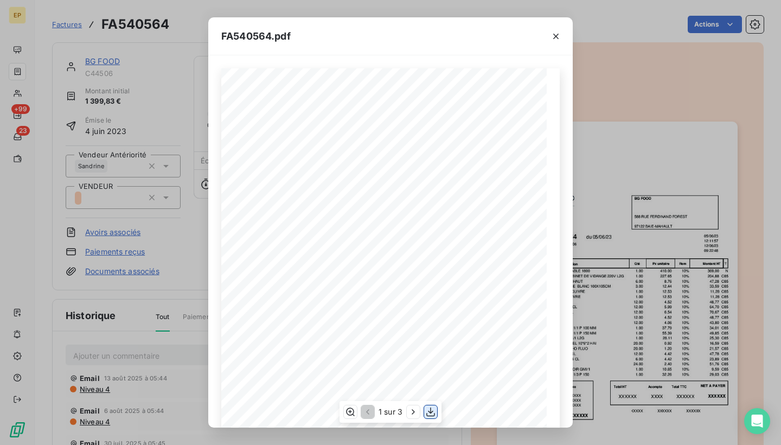
click at [432, 410] on icon "button" at bounding box center [430, 411] width 11 height 11
click at [554, 33] on icon "button" at bounding box center [555, 36] width 11 height 11
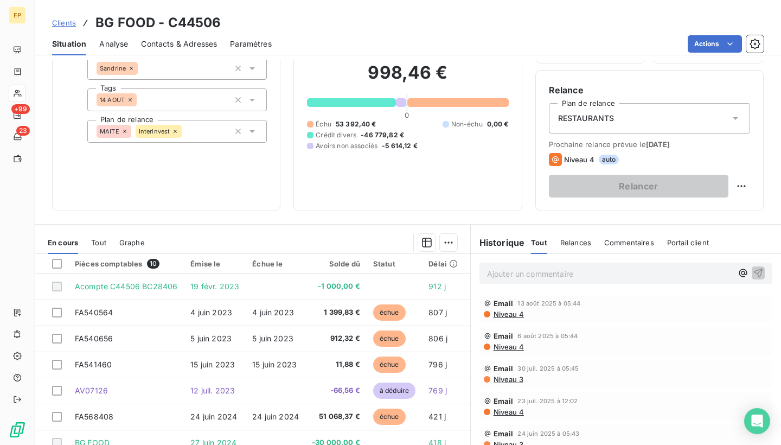
scroll to position [89, 0]
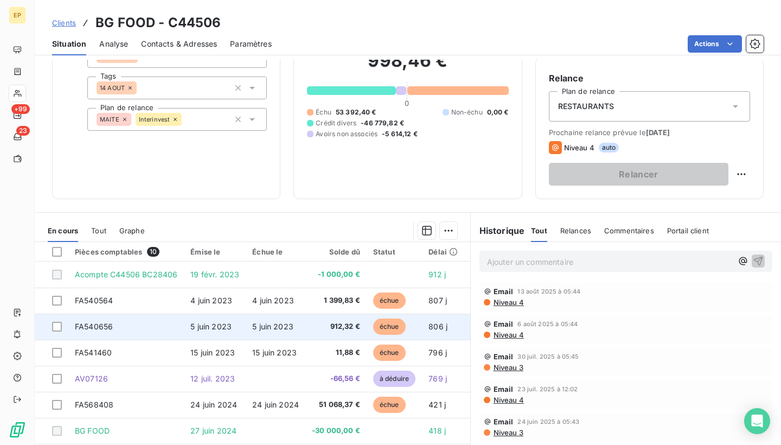
click at [114, 326] on td "FA540656" at bounding box center [125, 326] width 115 height 26
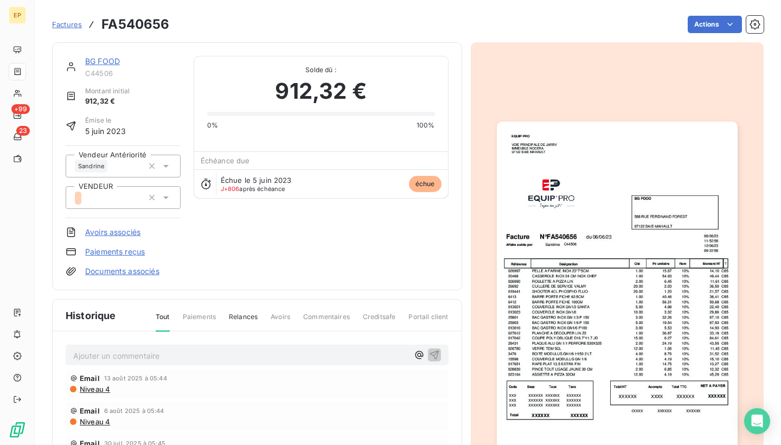
click at [601, 271] on img "button" at bounding box center [617, 291] width 241 height 340
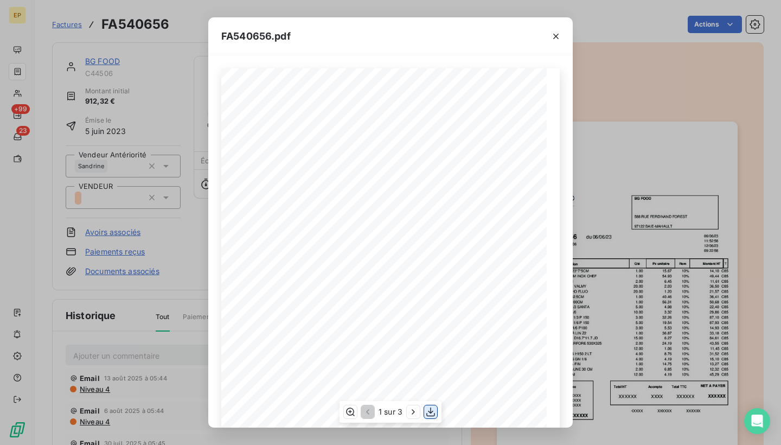
click at [434, 410] on icon "button" at bounding box center [430, 411] width 11 height 11
click at [558, 36] on icon "button" at bounding box center [555, 36] width 11 height 11
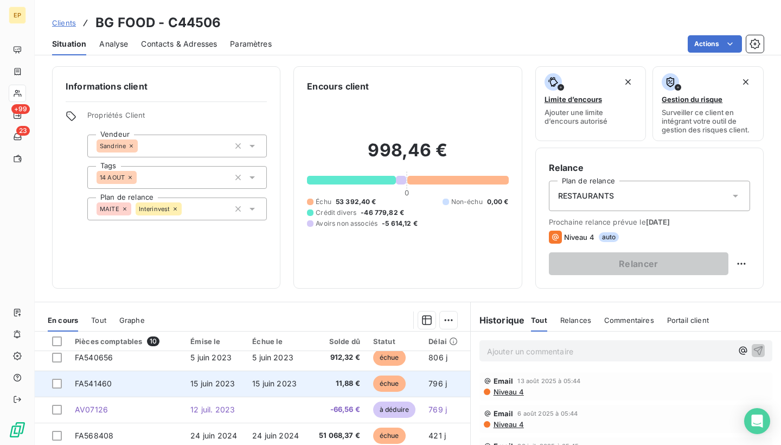
scroll to position [59, 0]
click at [103, 380] on span "FA541460" at bounding box center [93, 382] width 37 height 9
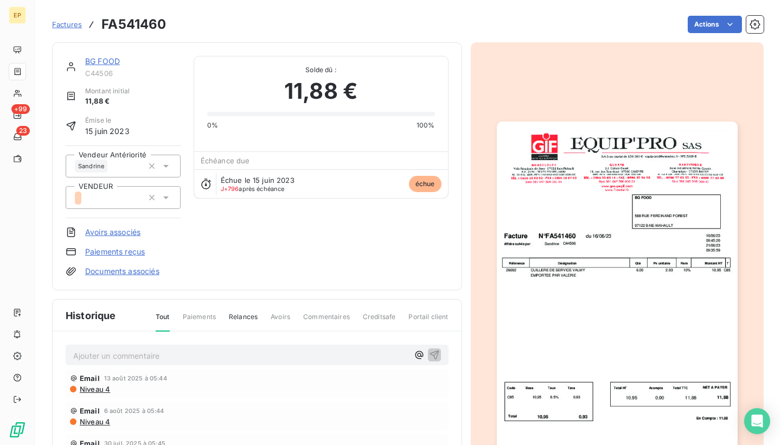
click at [557, 271] on img "button" at bounding box center [617, 291] width 241 height 340
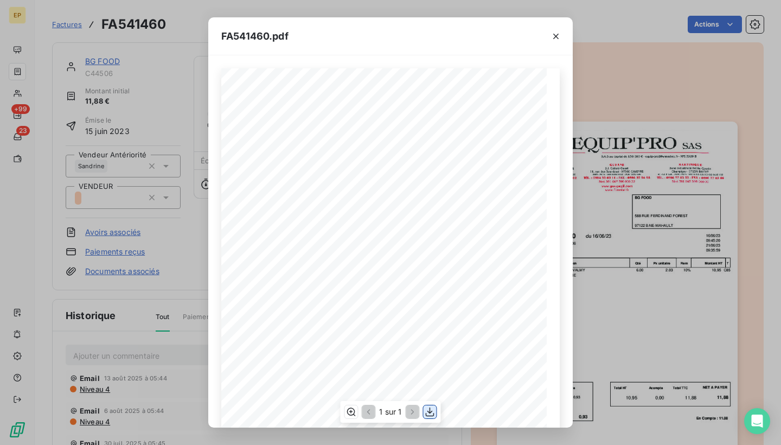
click at [429, 411] on icon "button" at bounding box center [429, 411] width 11 height 11
click at [557, 34] on icon "button" at bounding box center [555, 36] width 11 height 11
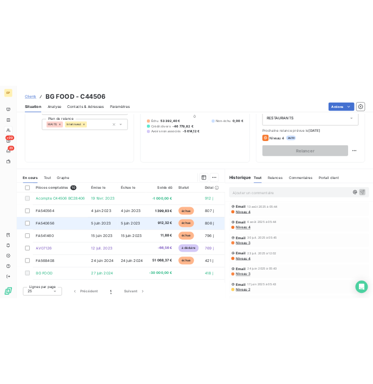
scroll to position [128, 0]
